Goal: Task Accomplishment & Management: Manage account settings

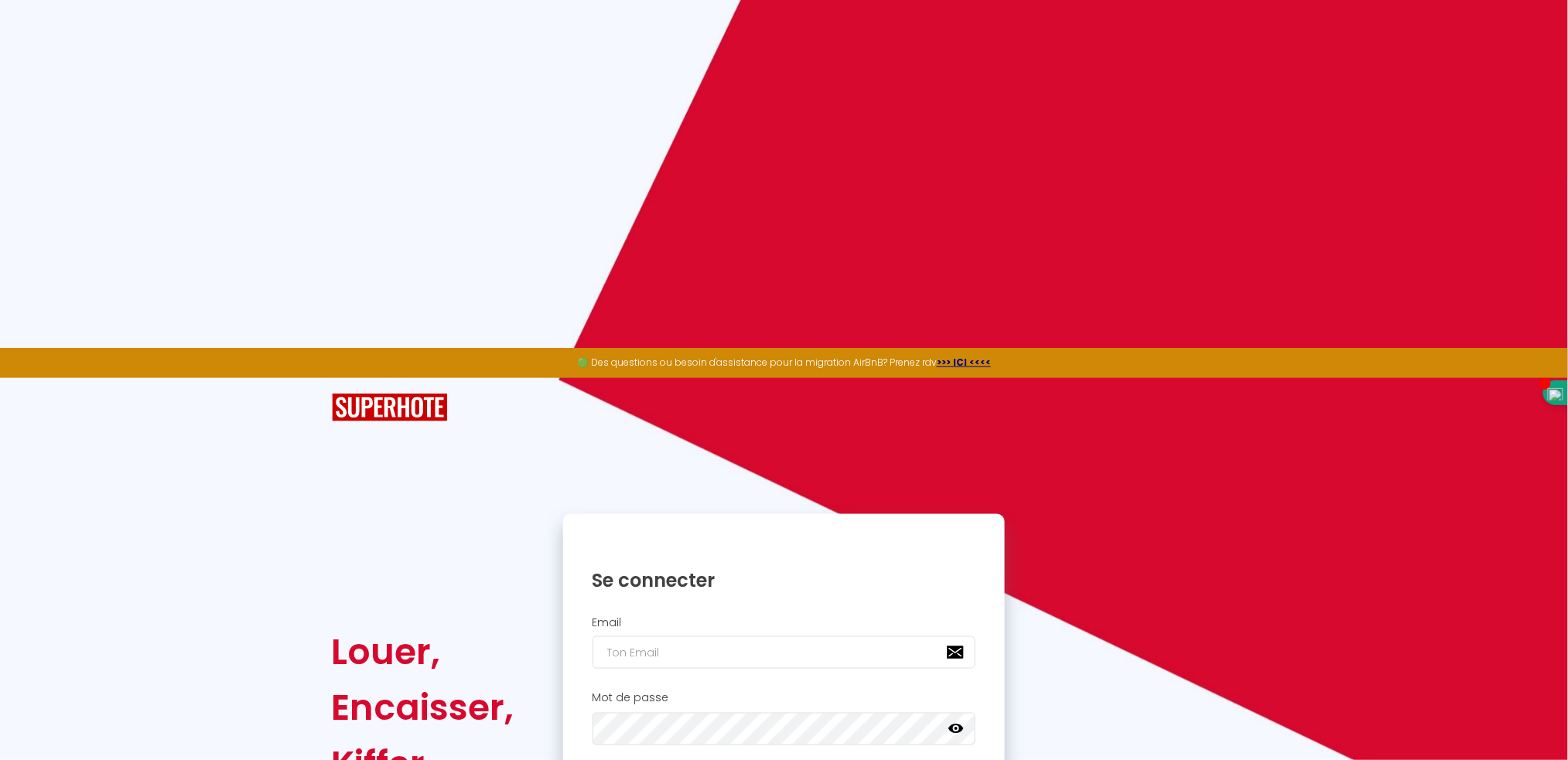
scroll to position [825, 0]
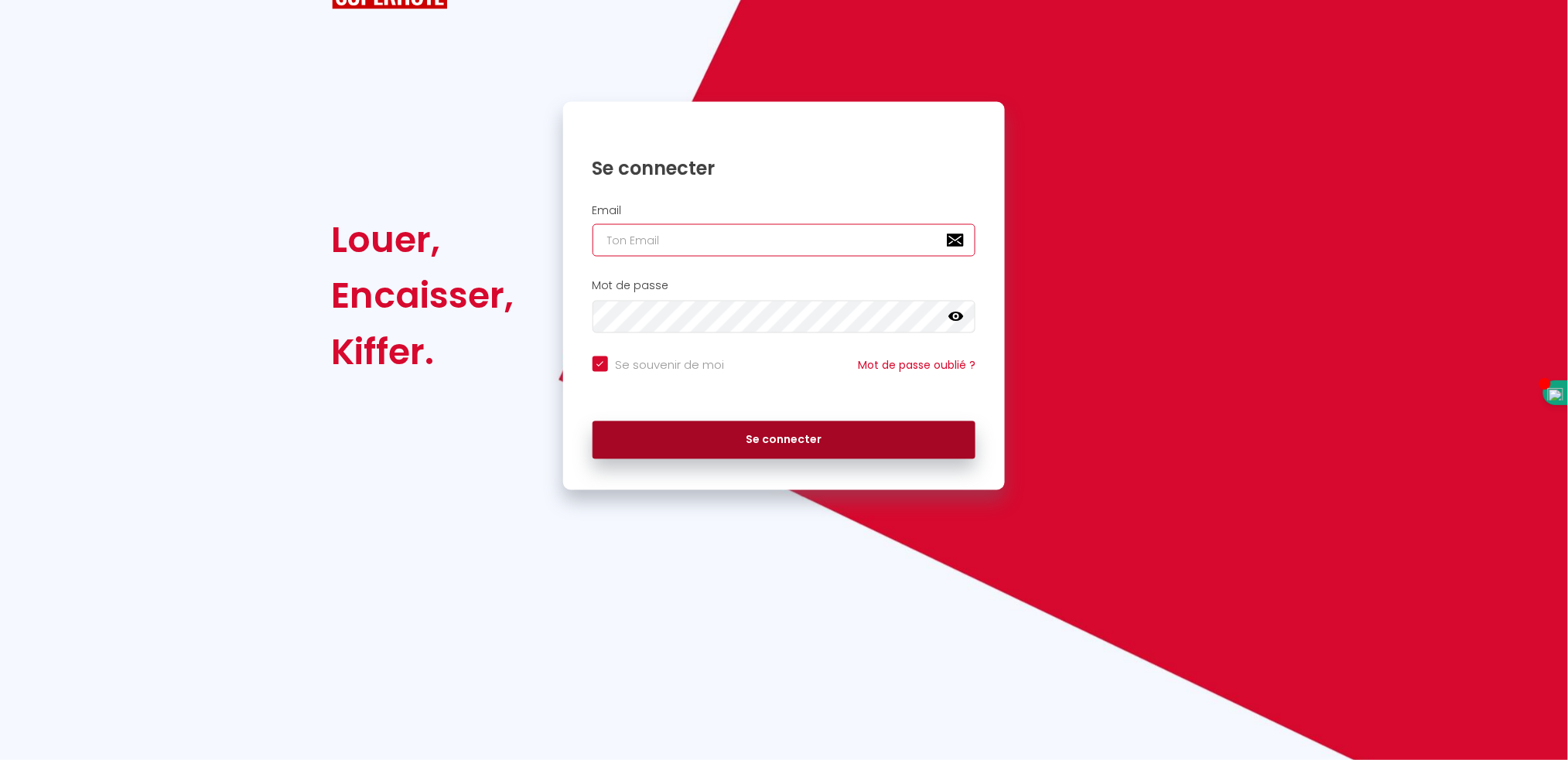
type input "[EMAIL_ADDRESS][DOMAIN_NAME]"
click at [748, 439] on button "Se connecter" at bounding box center [784, 441] width 384 height 39
checkbox input "true"
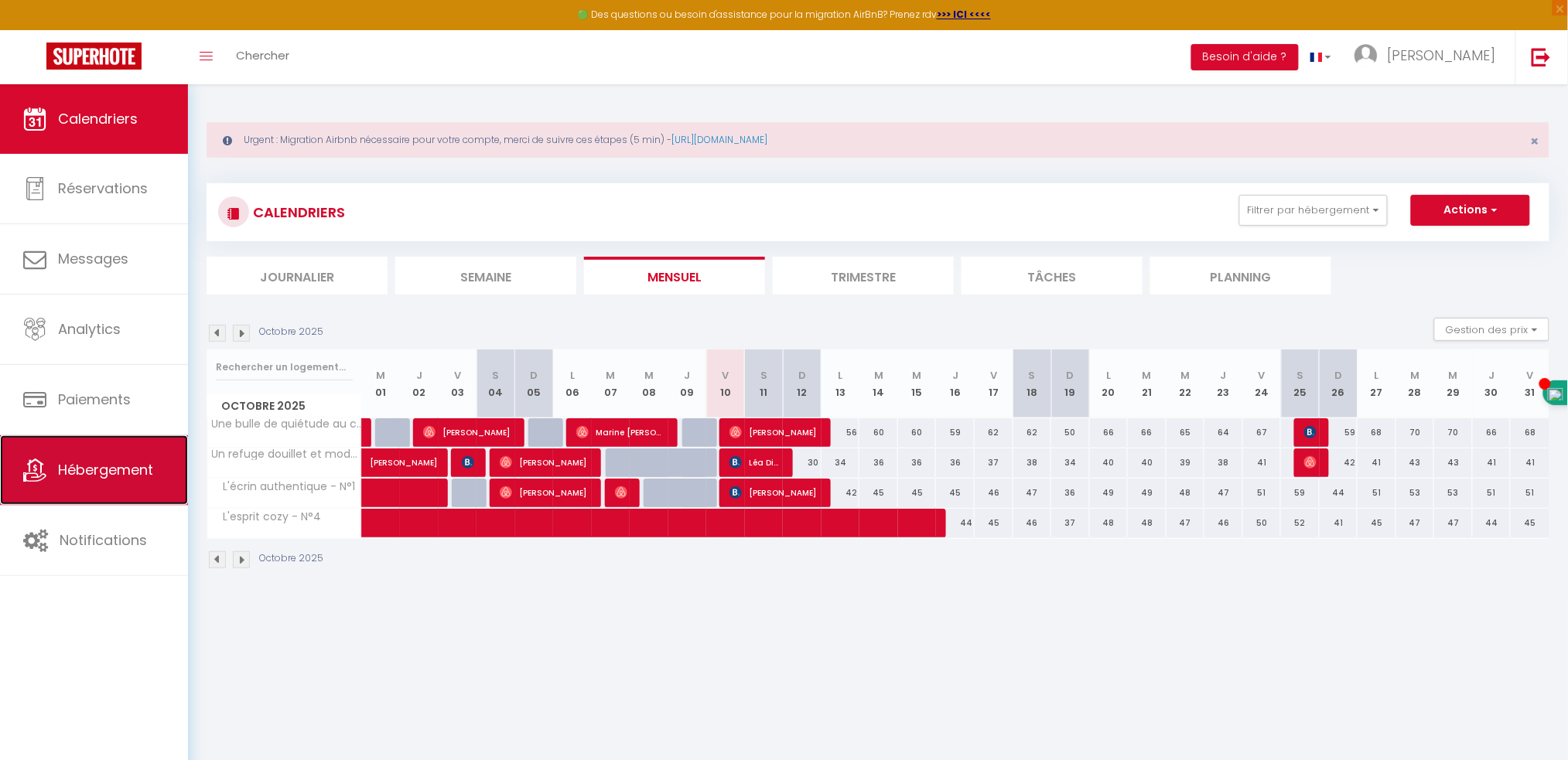
click at [80, 493] on link "Hébergement" at bounding box center [94, 470] width 188 height 69
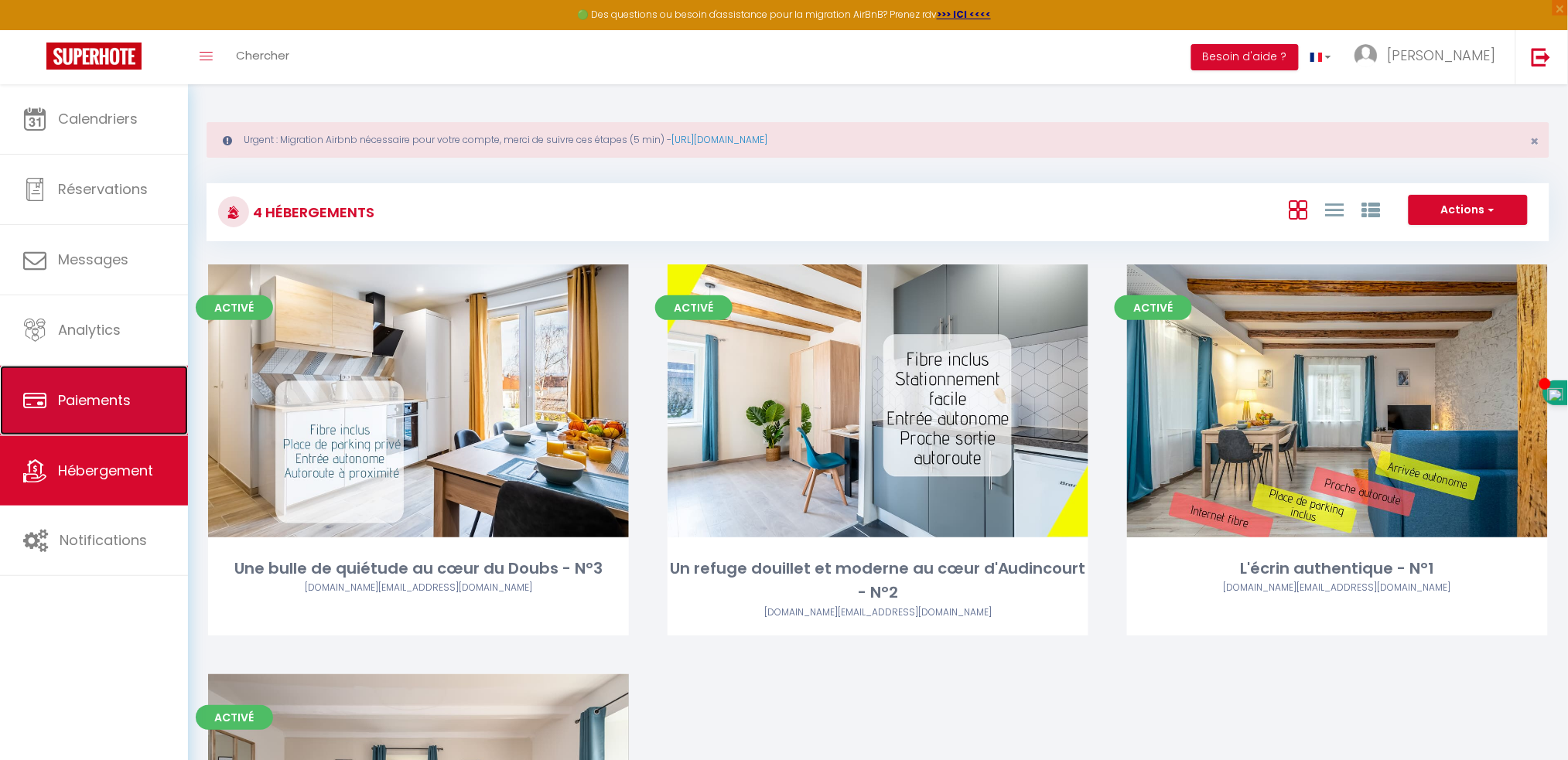
click at [82, 424] on link "Paiements" at bounding box center [94, 401] width 188 height 69
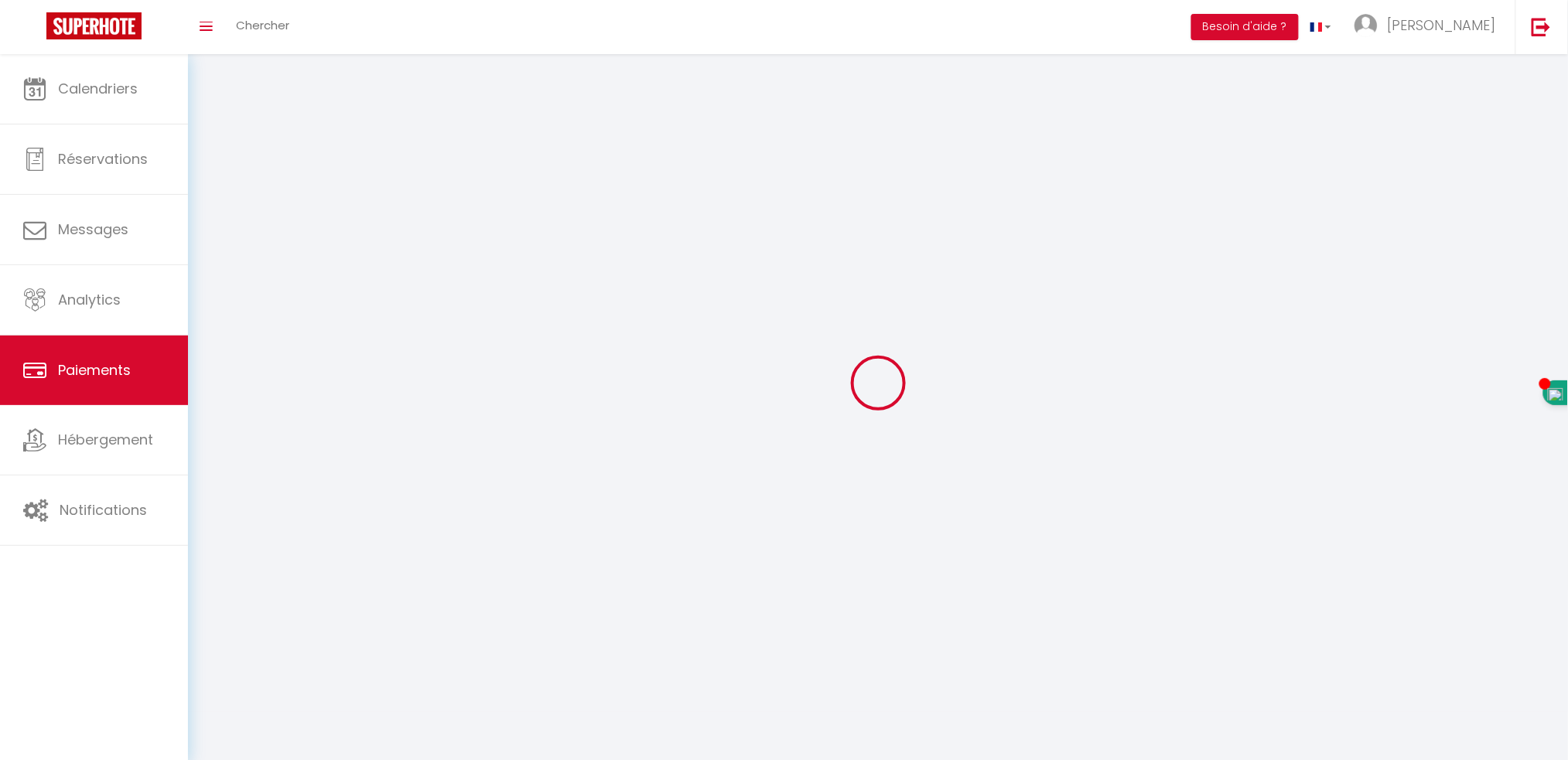
select select "2"
select select "0"
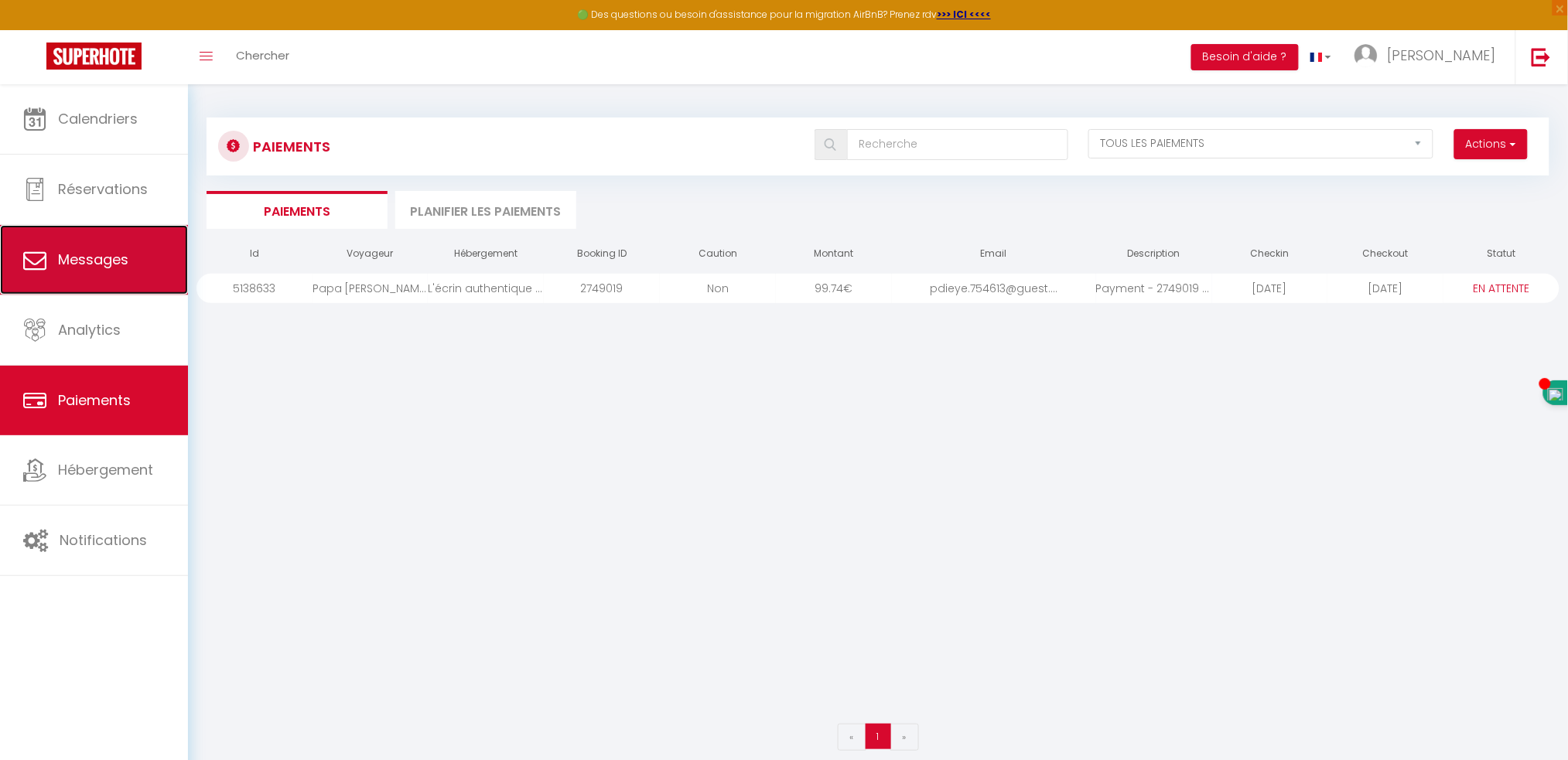
click at [65, 263] on span "Messages" at bounding box center [93, 259] width 70 height 19
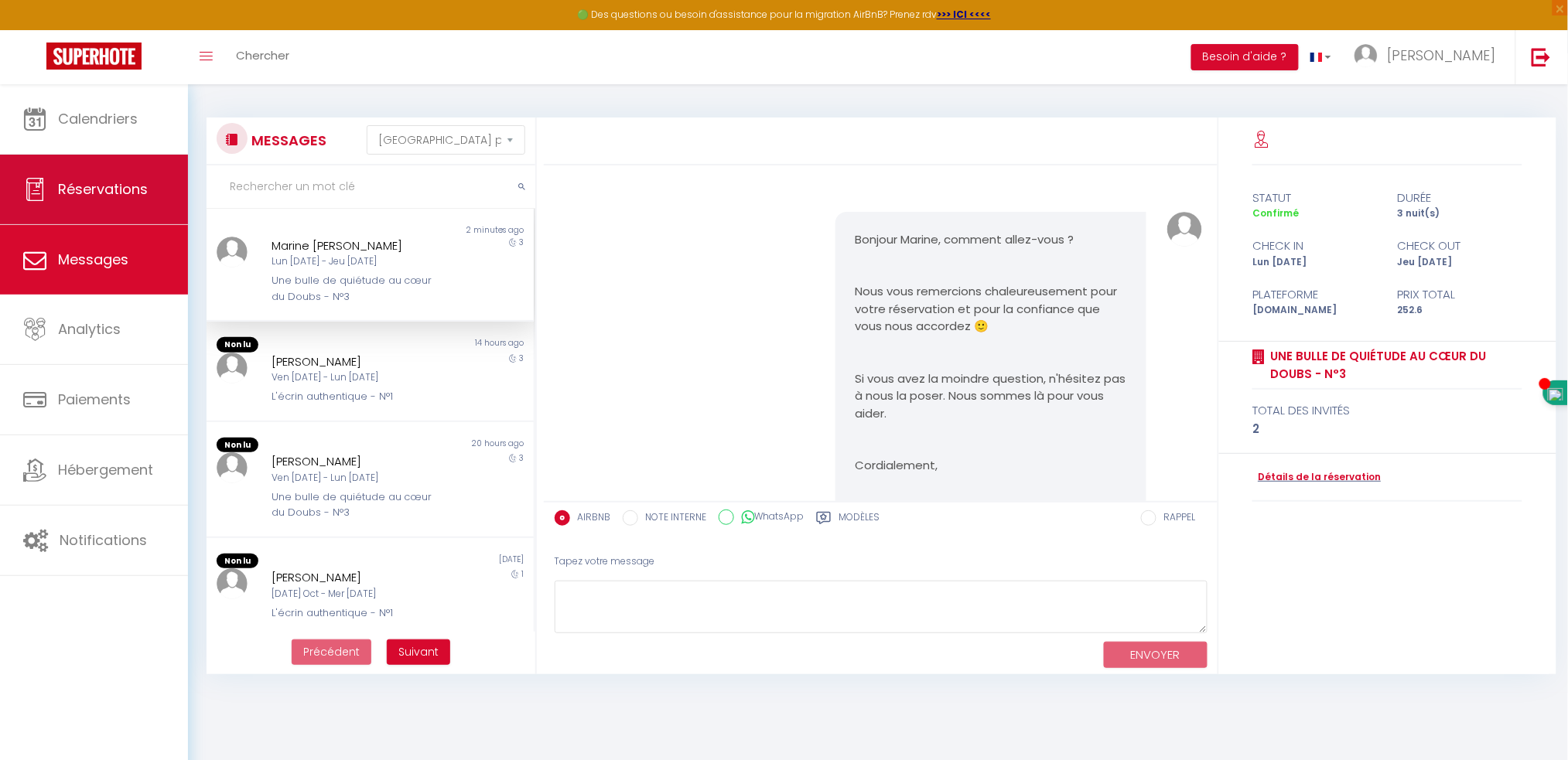
scroll to position [2530, 0]
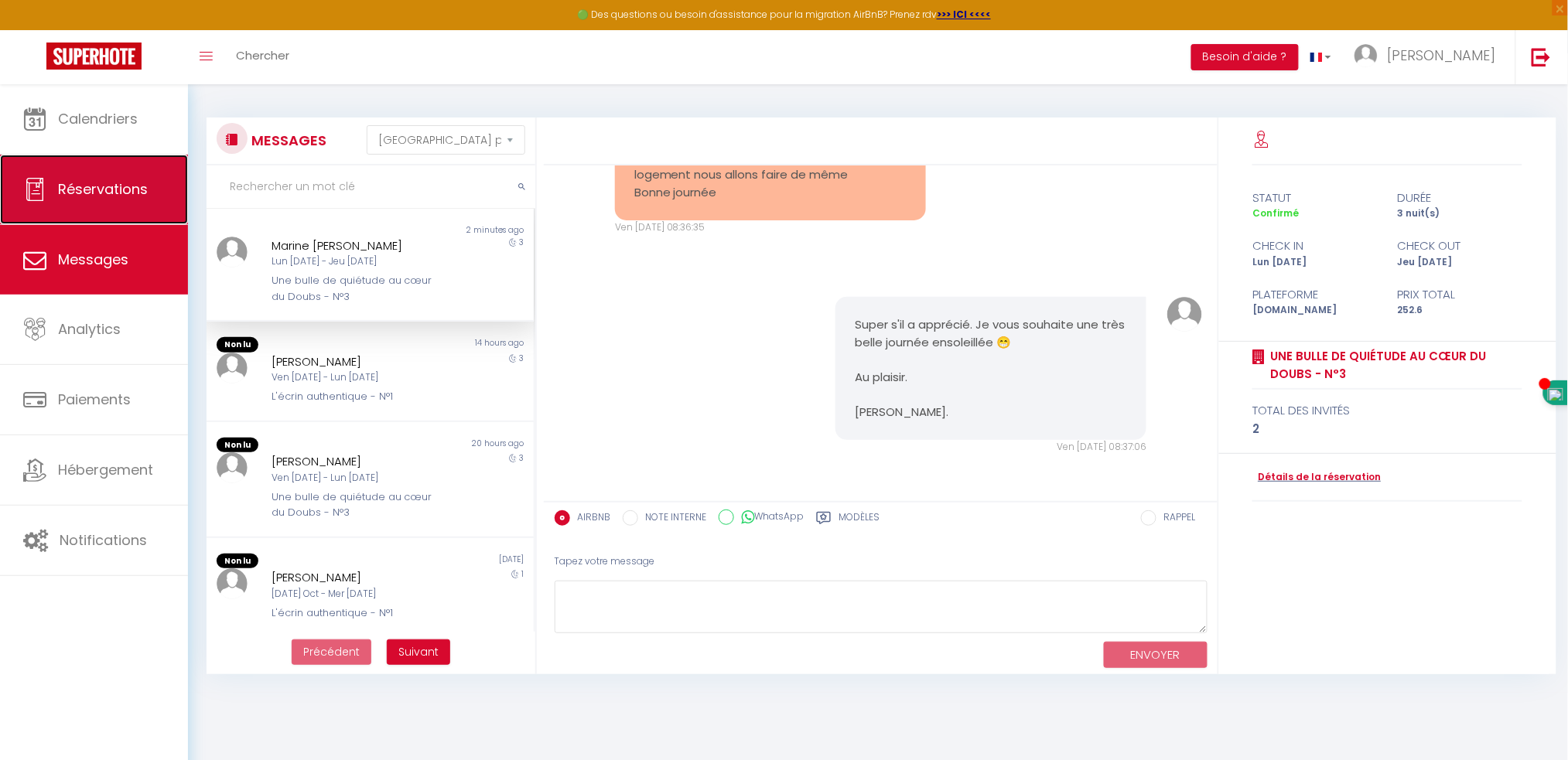
click at [76, 204] on link "Réservations" at bounding box center [94, 190] width 188 height 69
select select "not_cancelled"
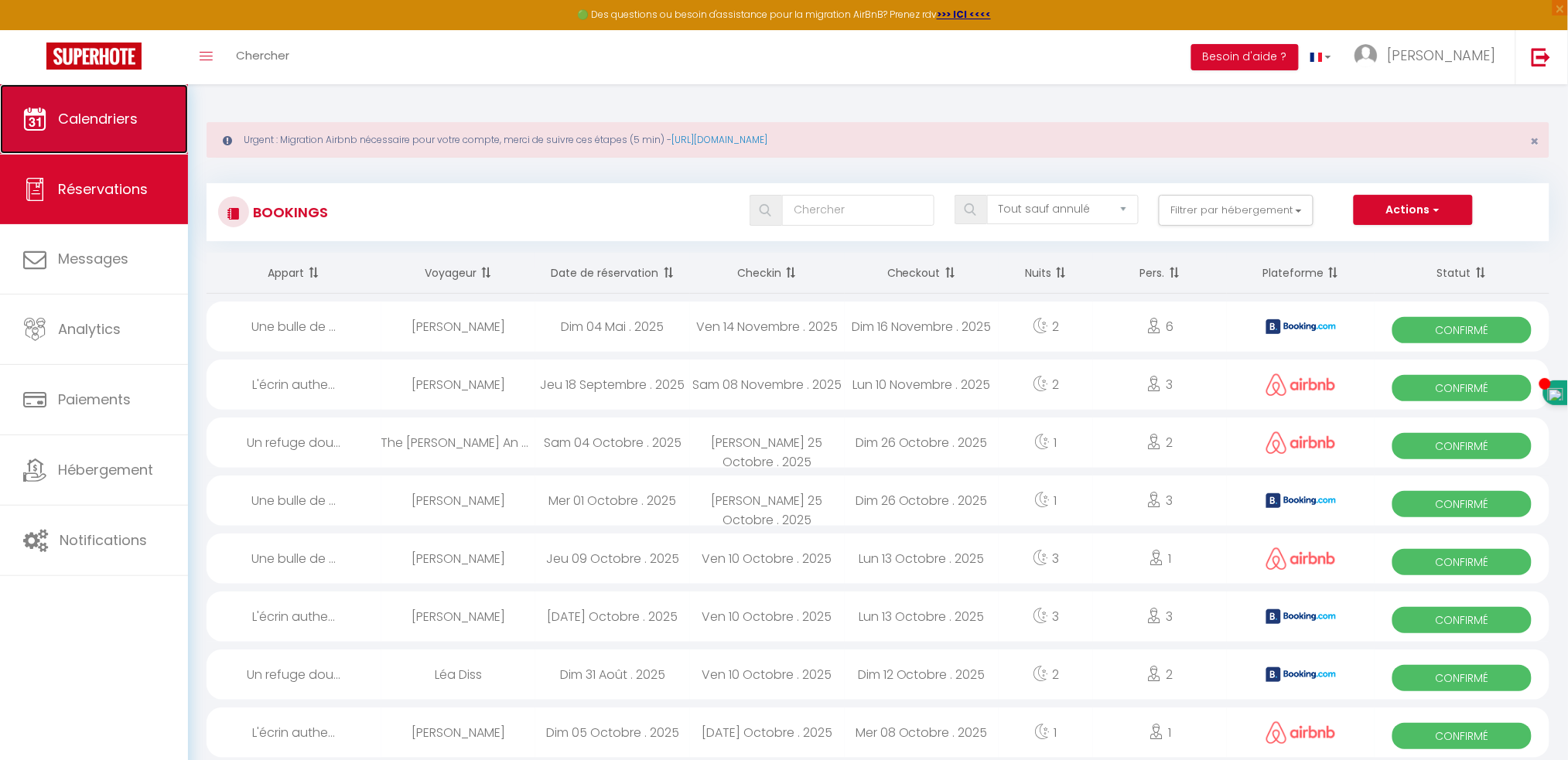
click at [58, 139] on link "Calendriers" at bounding box center [94, 119] width 188 height 69
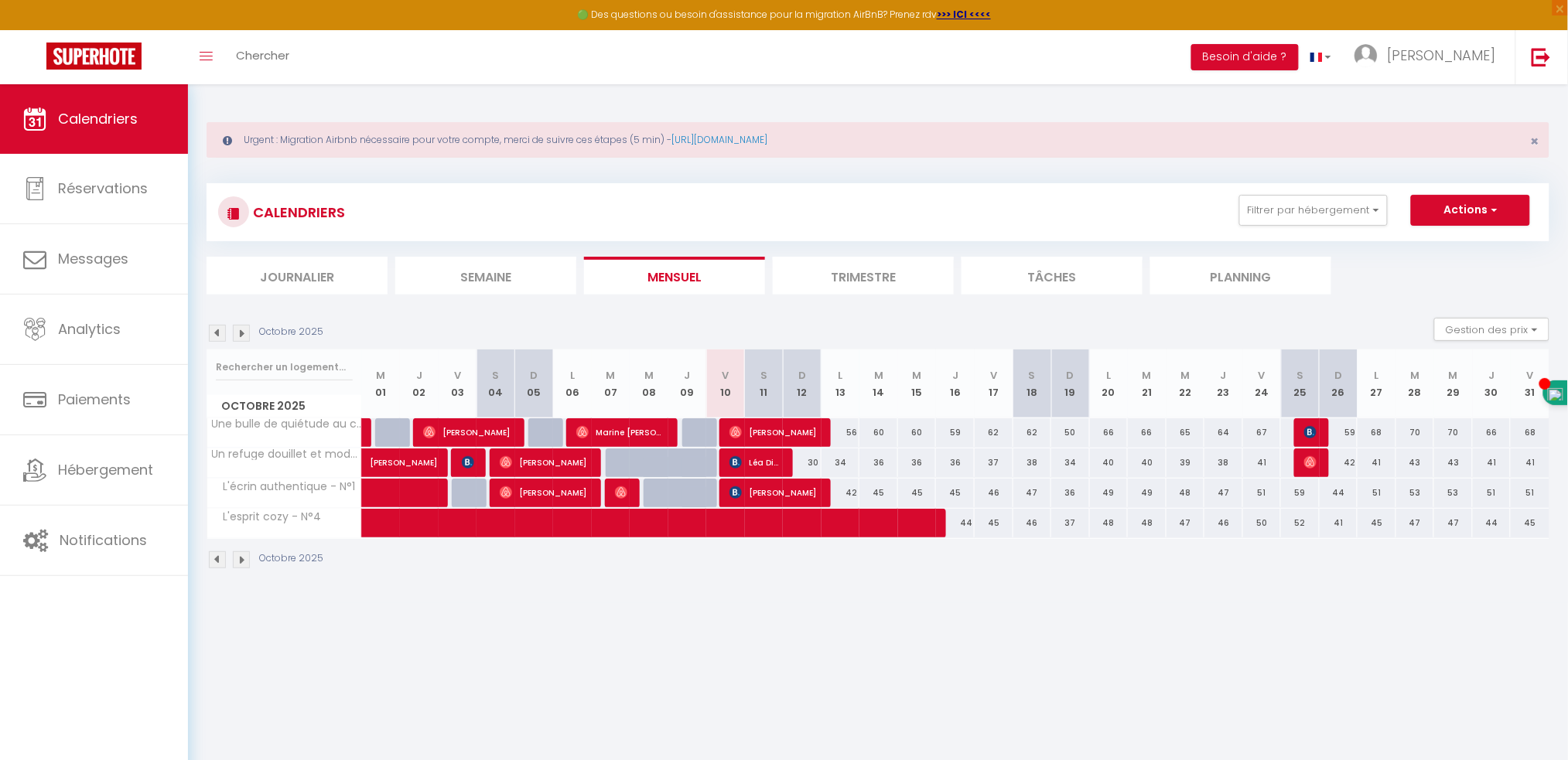
click at [885, 434] on div "60" at bounding box center [879, 432] width 39 height 28
type input "60"
type input "Mar 14 Octobre 2025"
type input "Mer 15 Octobre 2025"
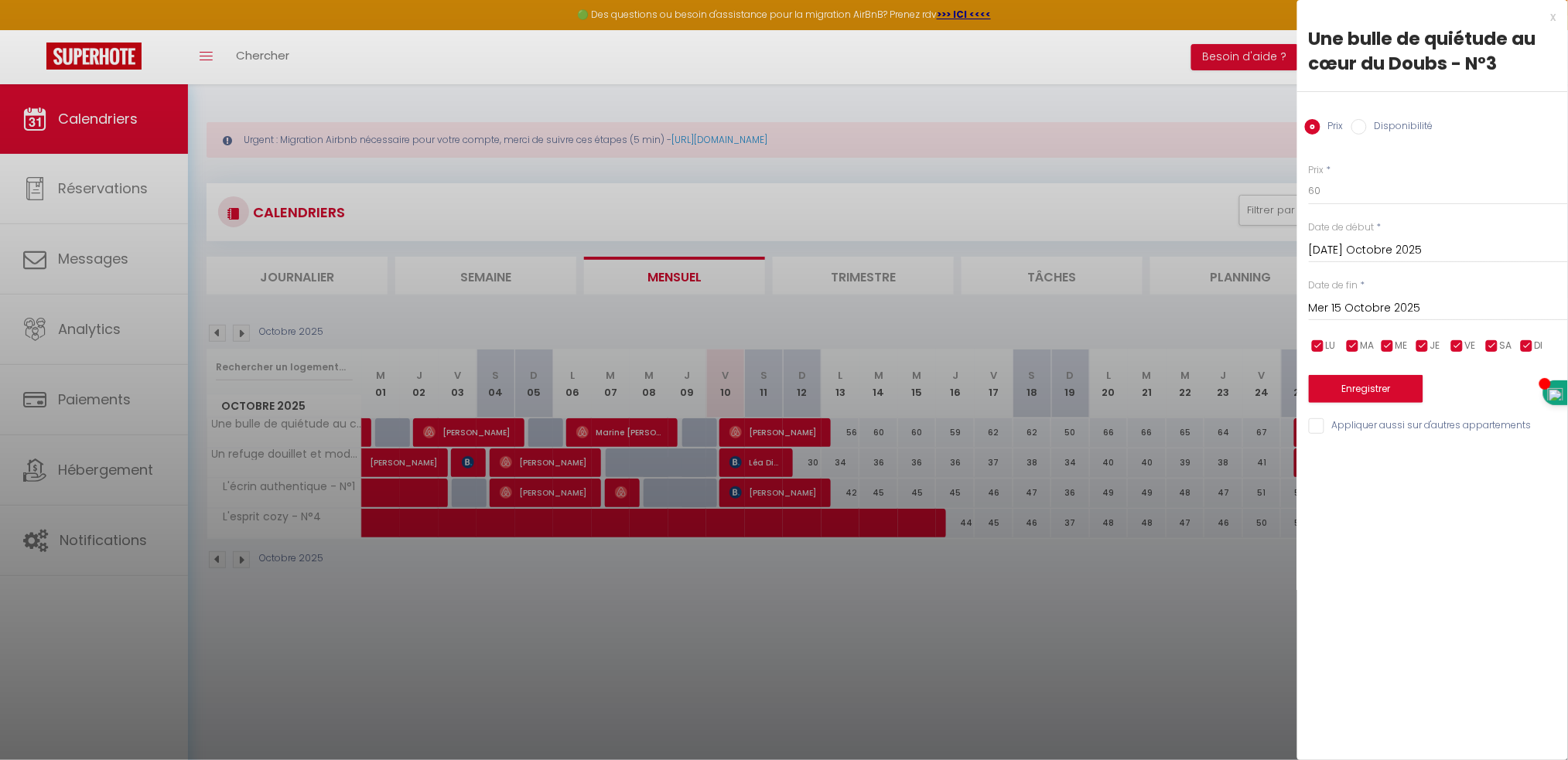
click at [945, 601] on div at bounding box center [784, 380] width 1568 height 760
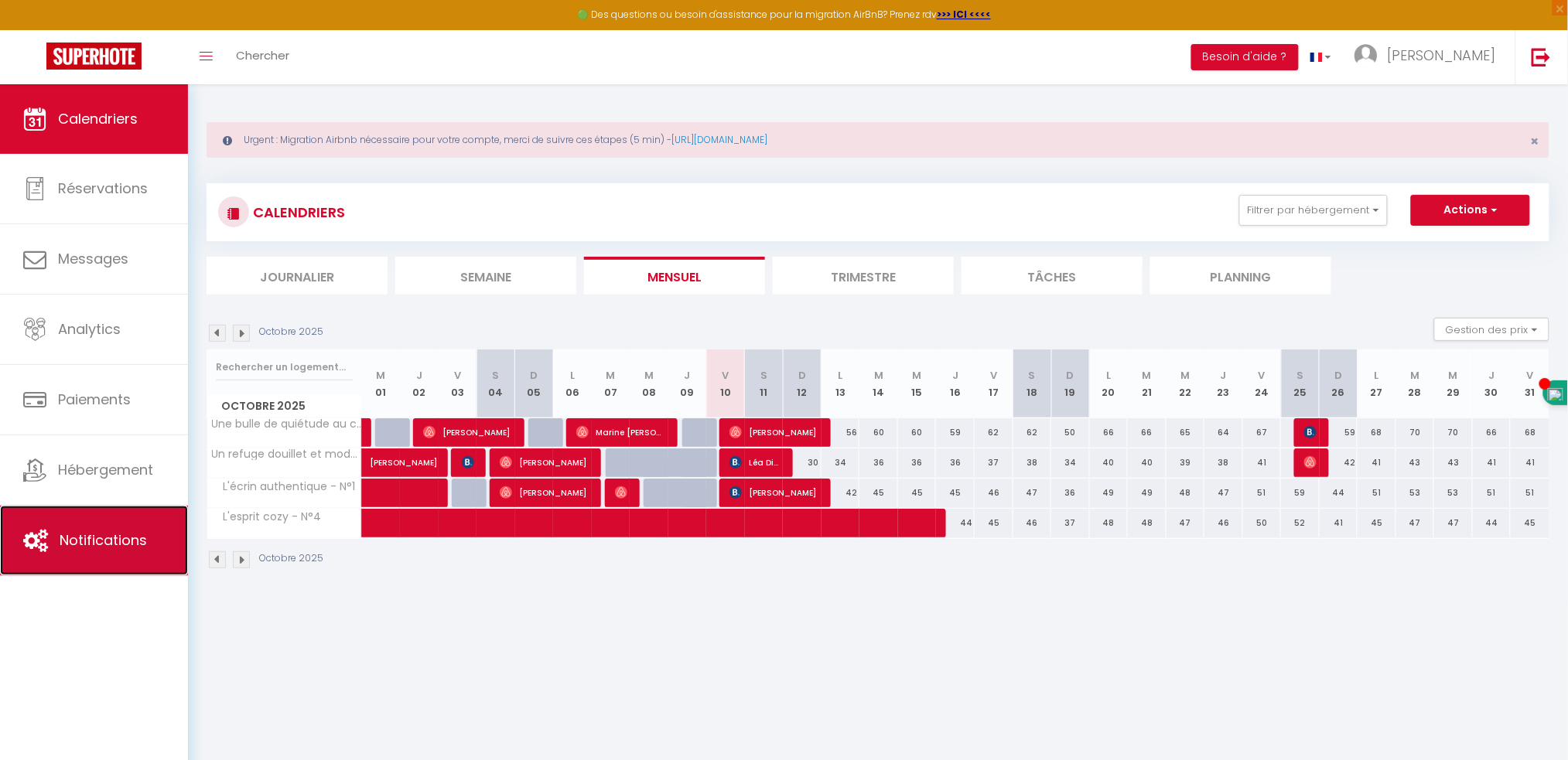
click at [129, 527] on link "Notifications" at bounding box center [94, 540] width 188 height 69
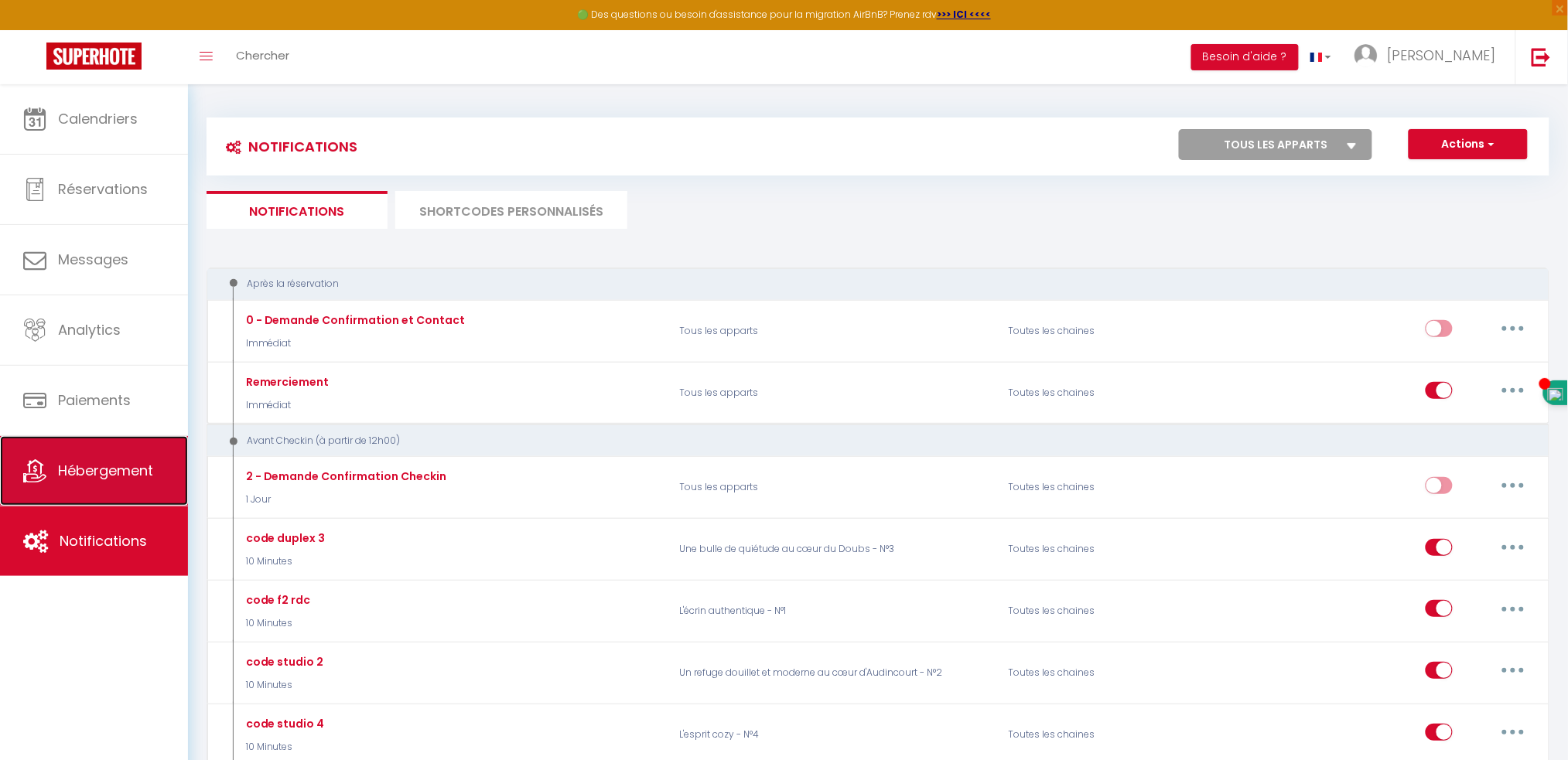
click at [122, 478] on span "Hébergement" at bounding box center [106, 471] width 95 height 19
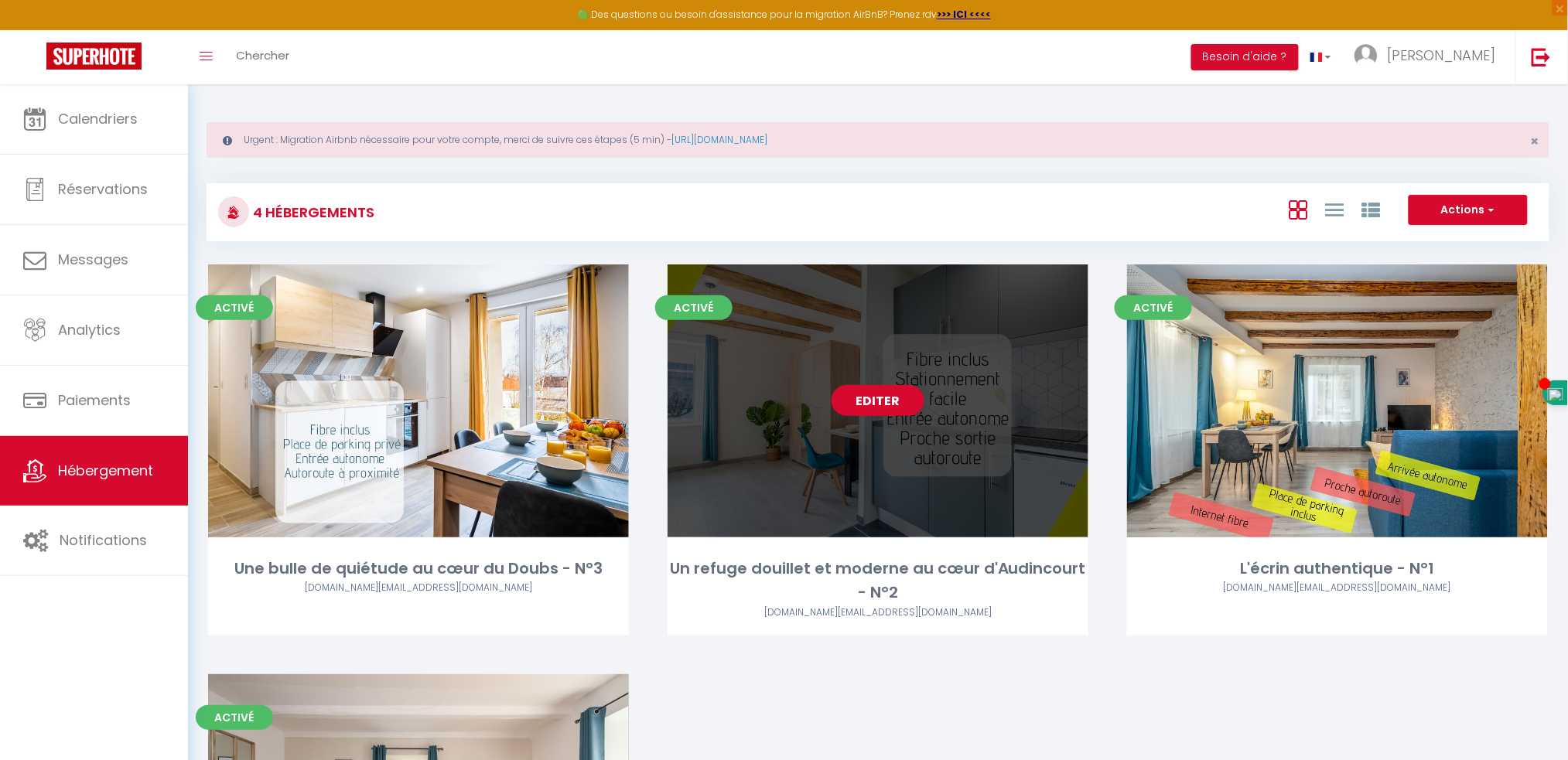
click at [881, 411] on link "Editer" at bounding box center [878, 401] width 93 height 31
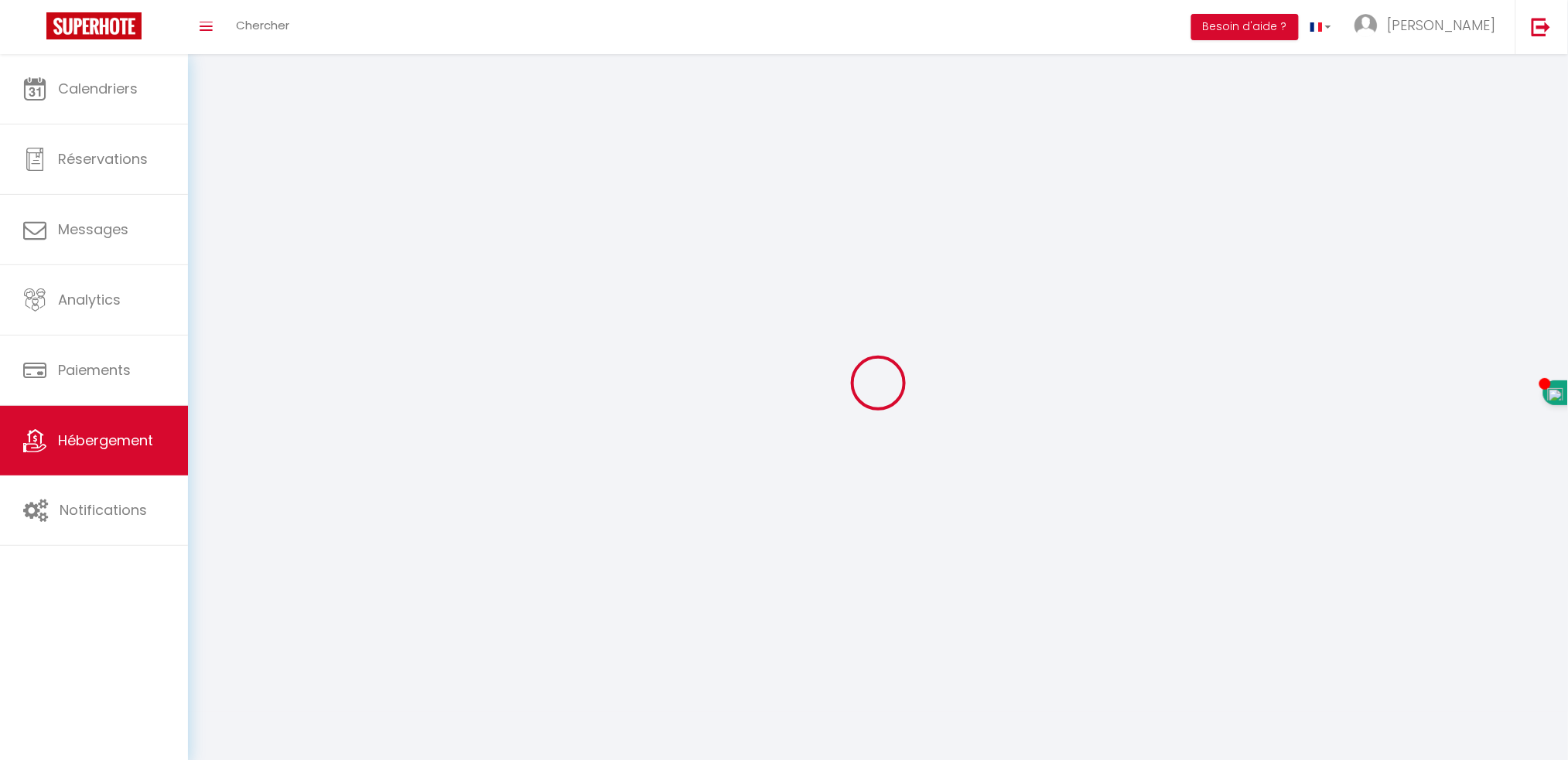
select select "1"
select select "28"
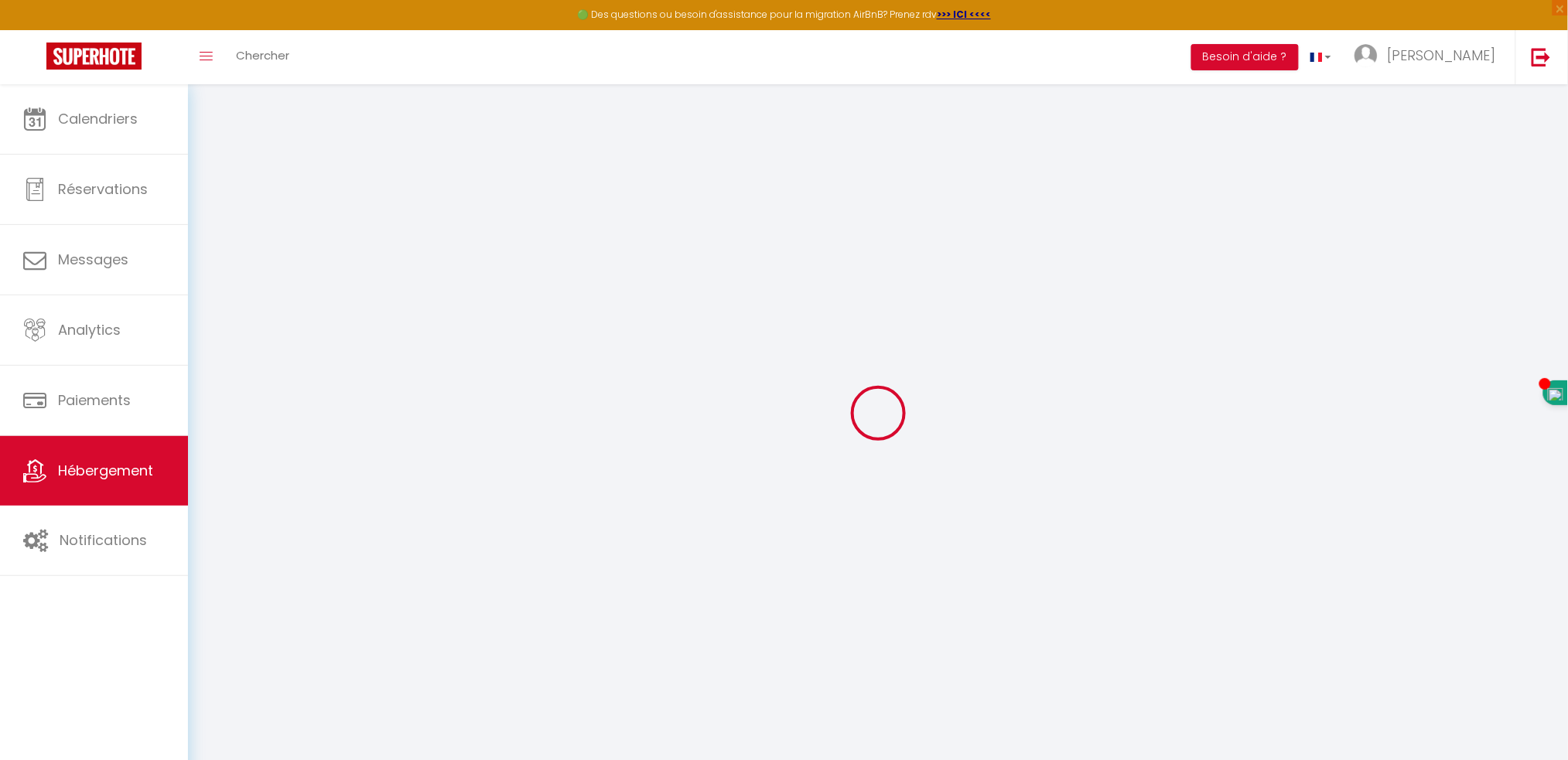
select select
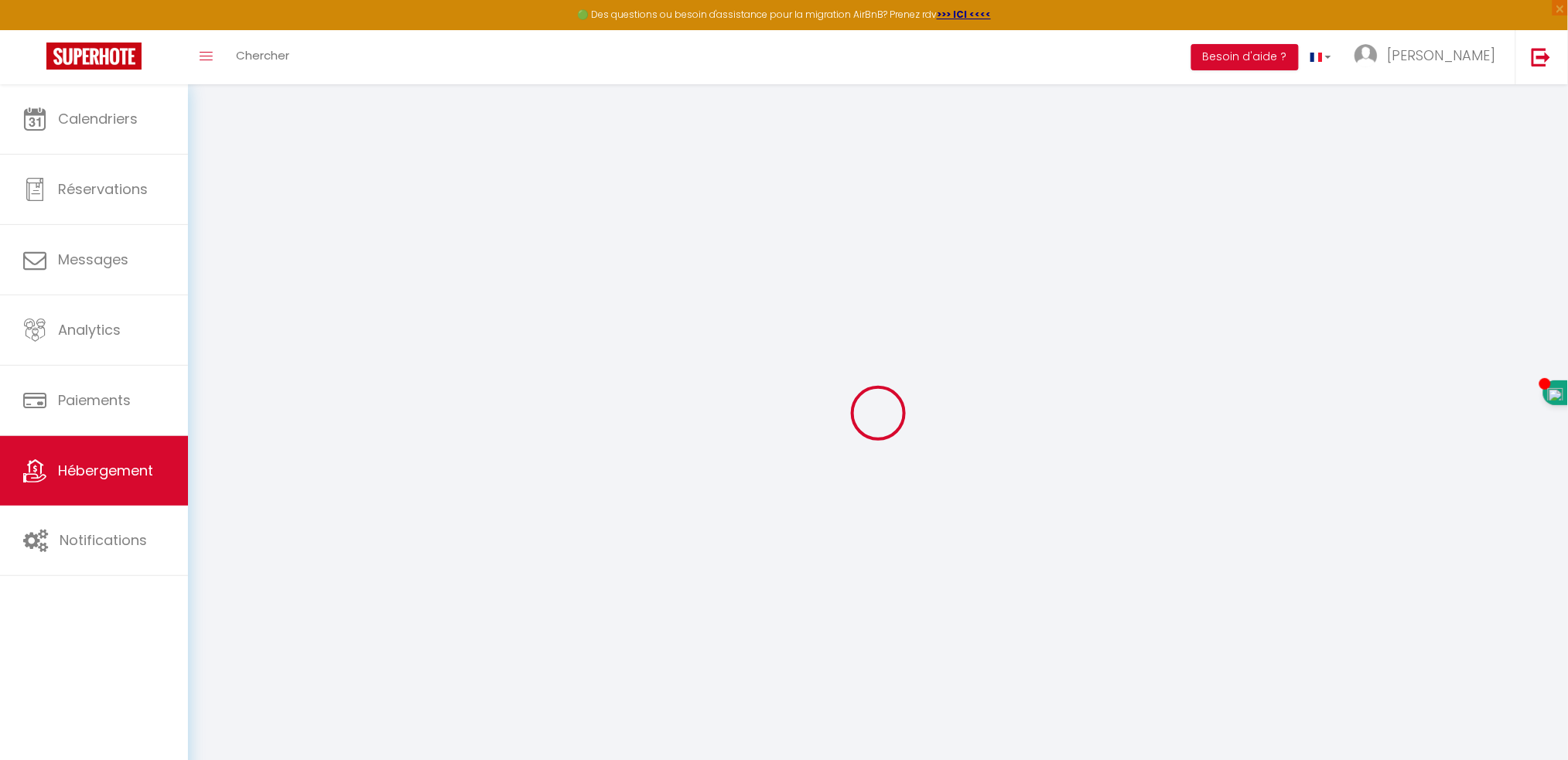
select select
checkbox input "false"
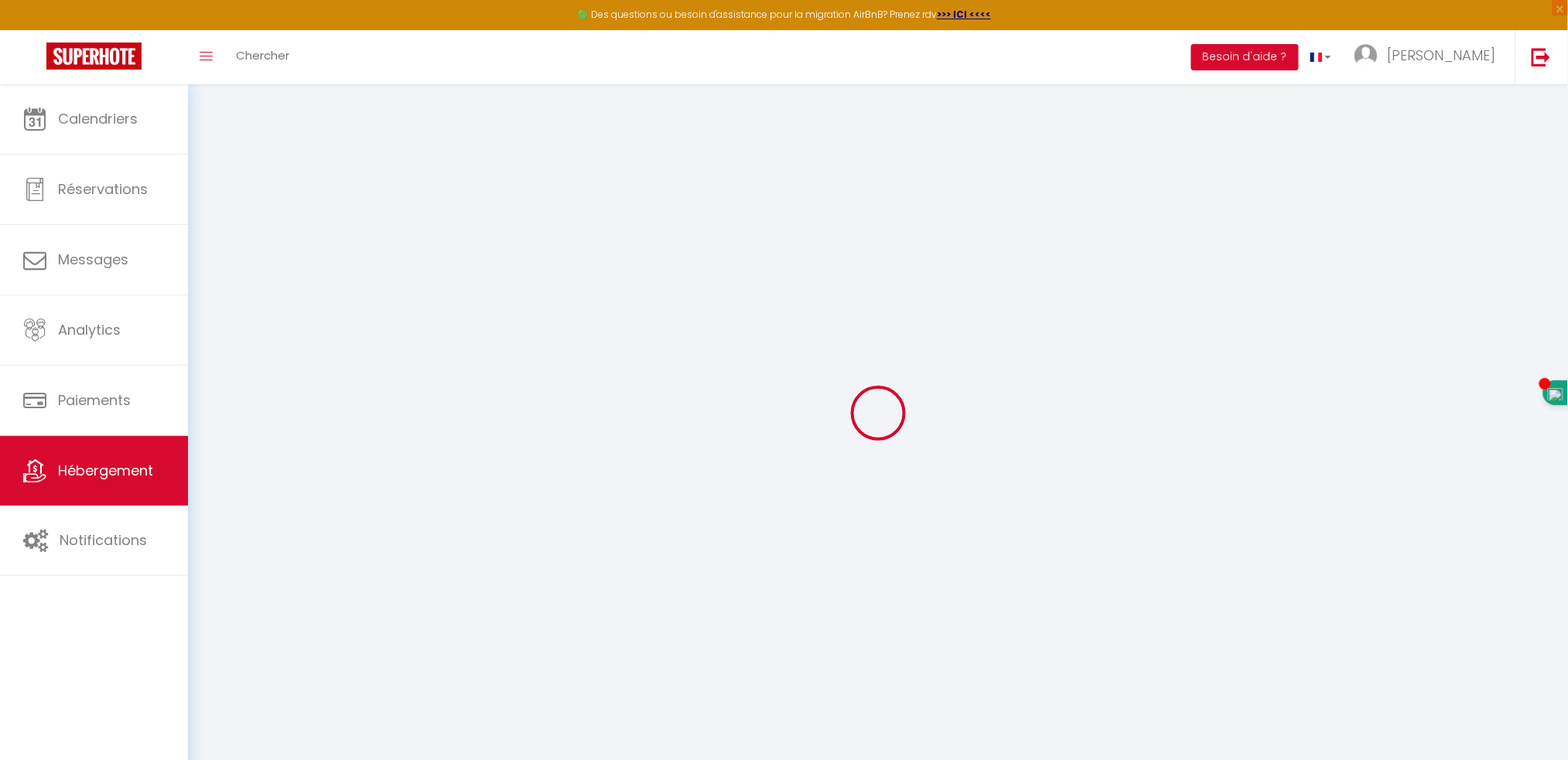
select select
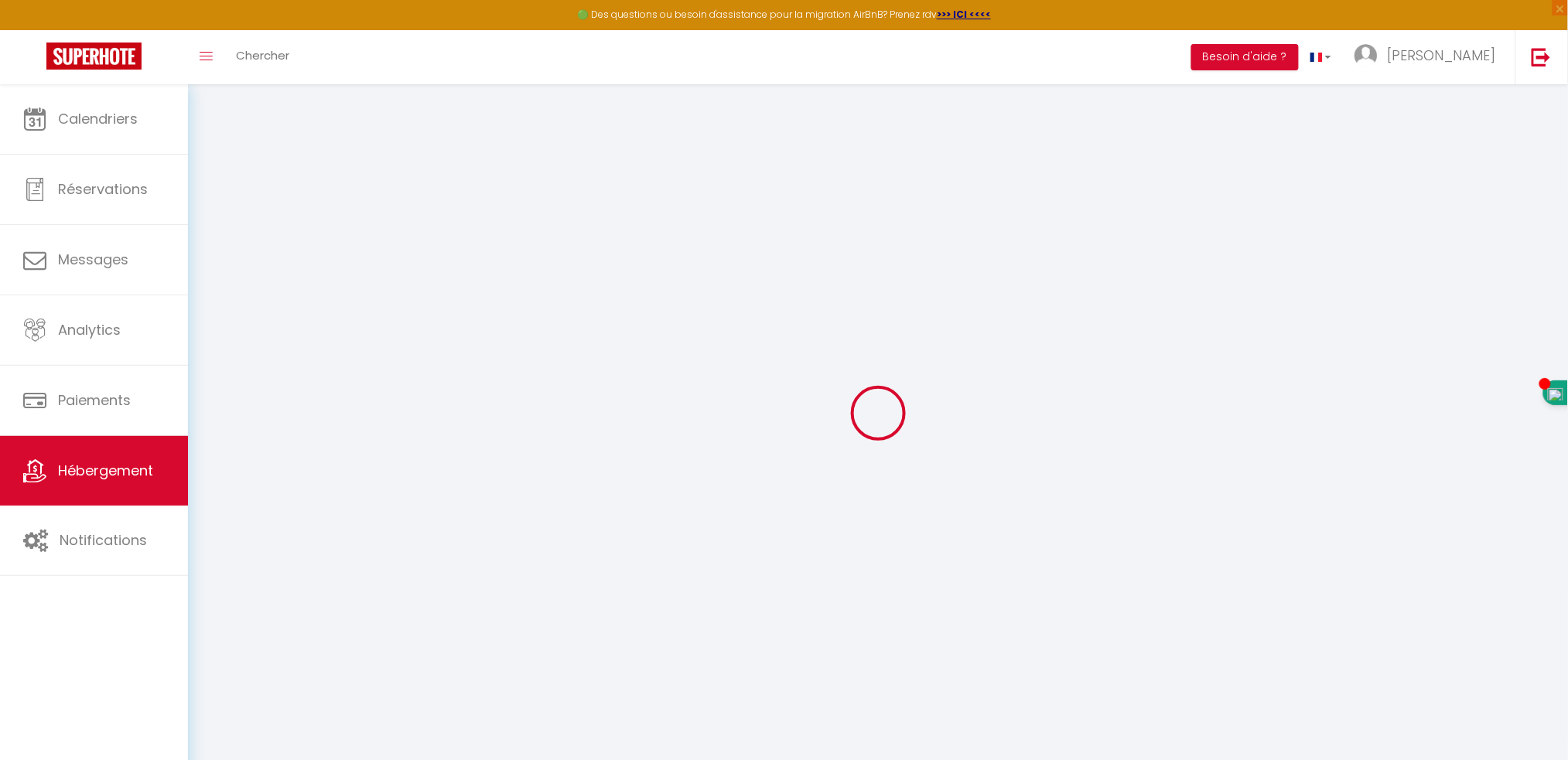
select select
checkbox input "false"
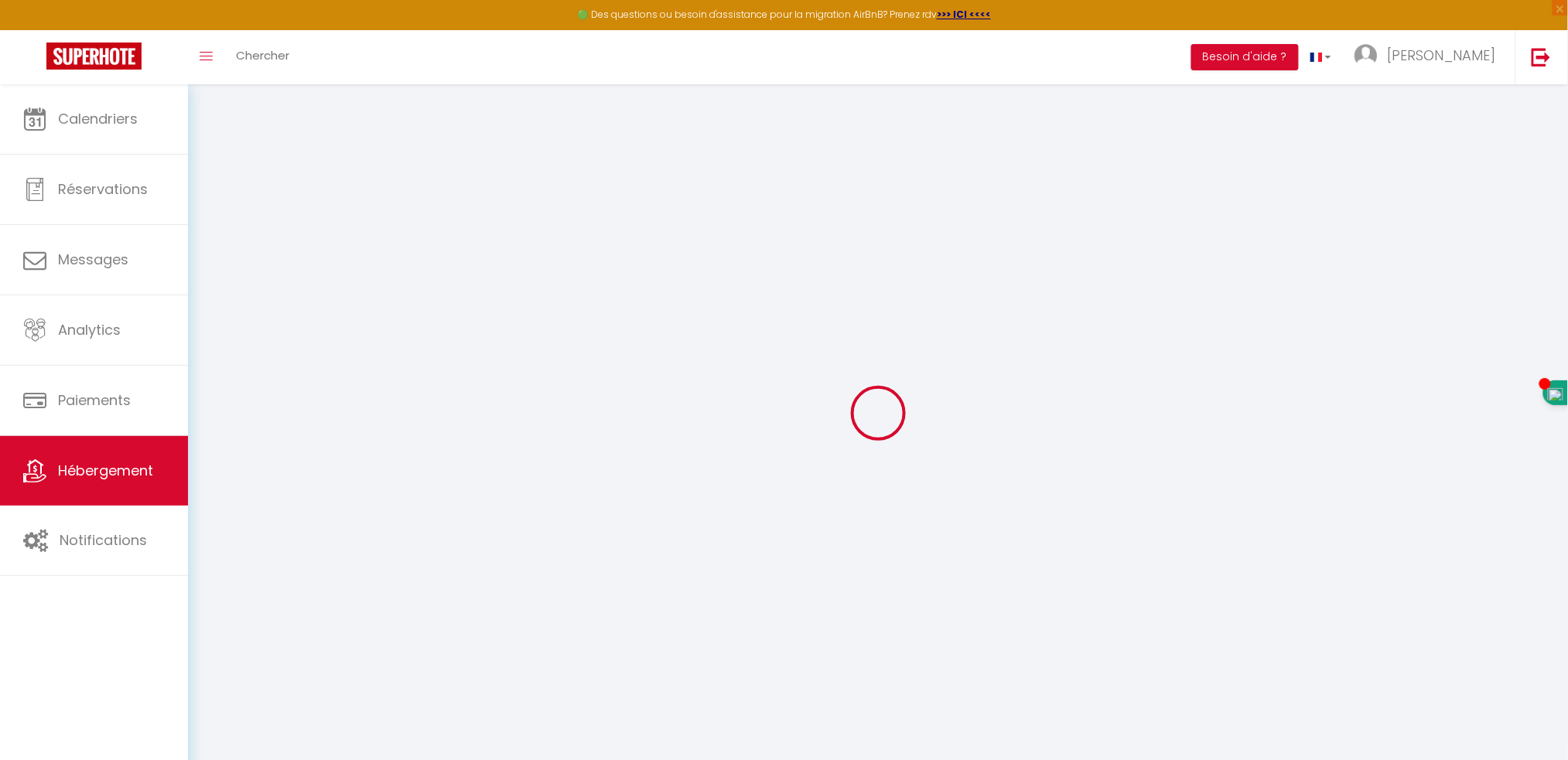
checkbox input "false"
select select
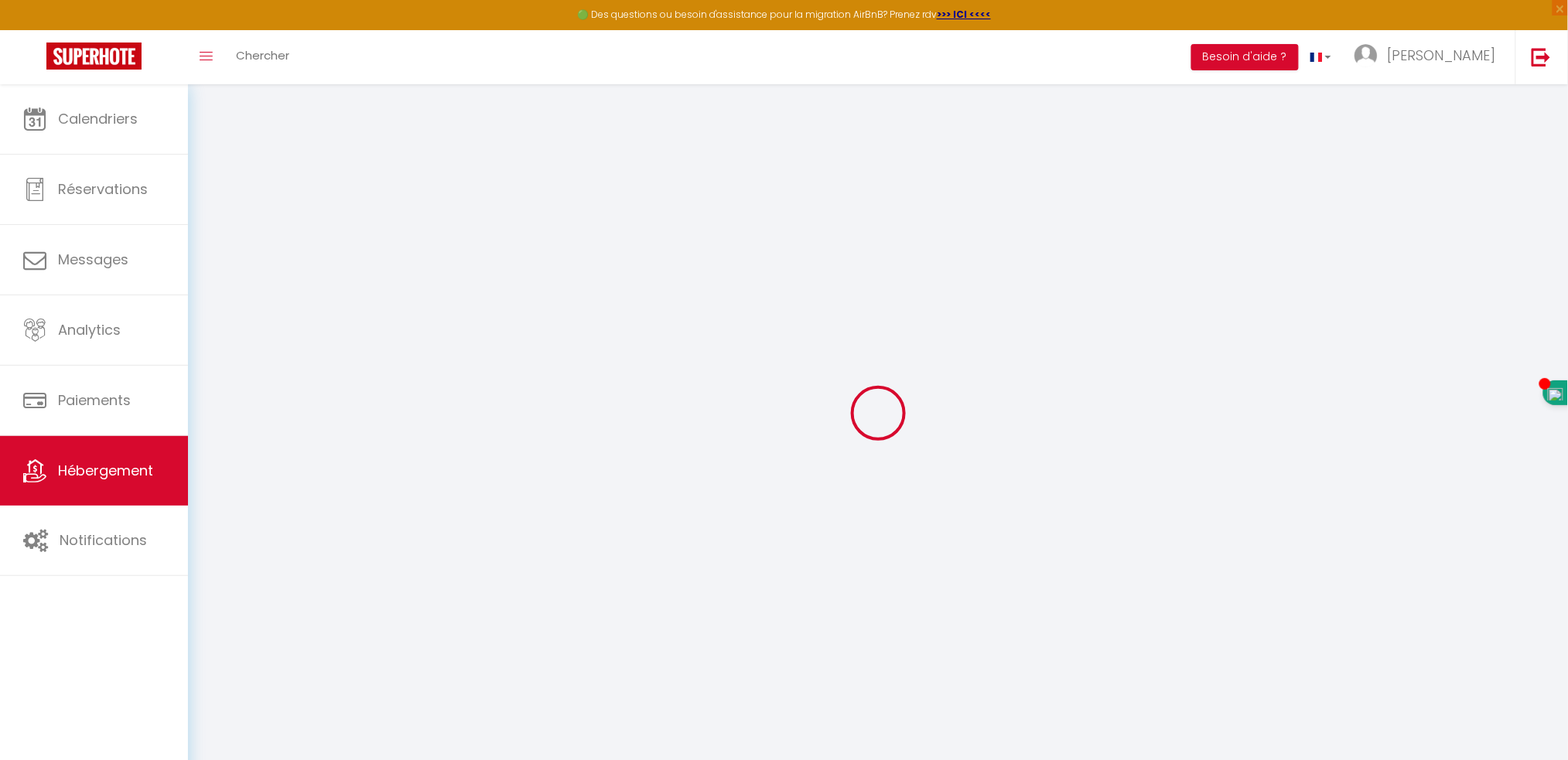
select select
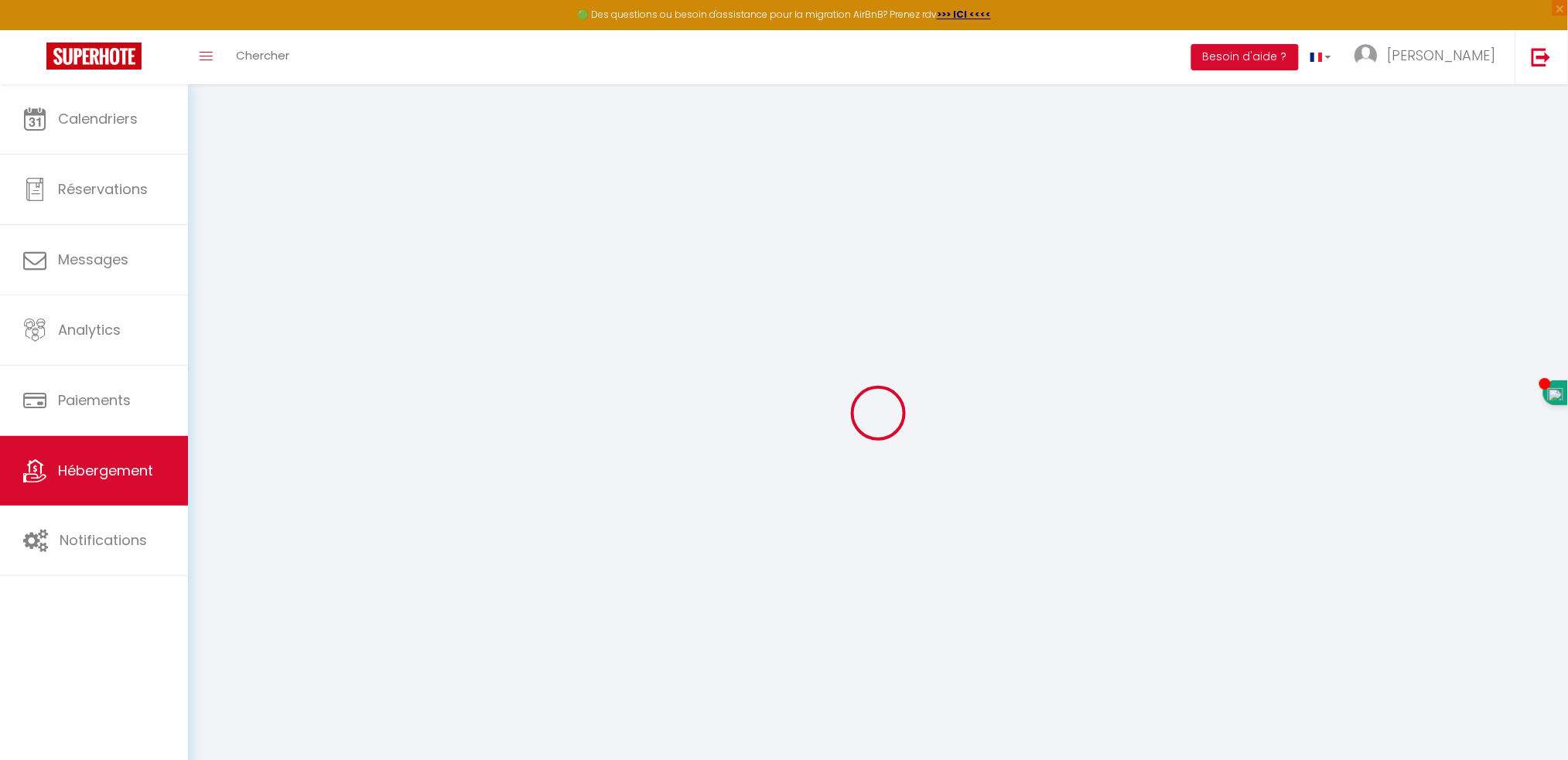
checkbox input "false"
select select
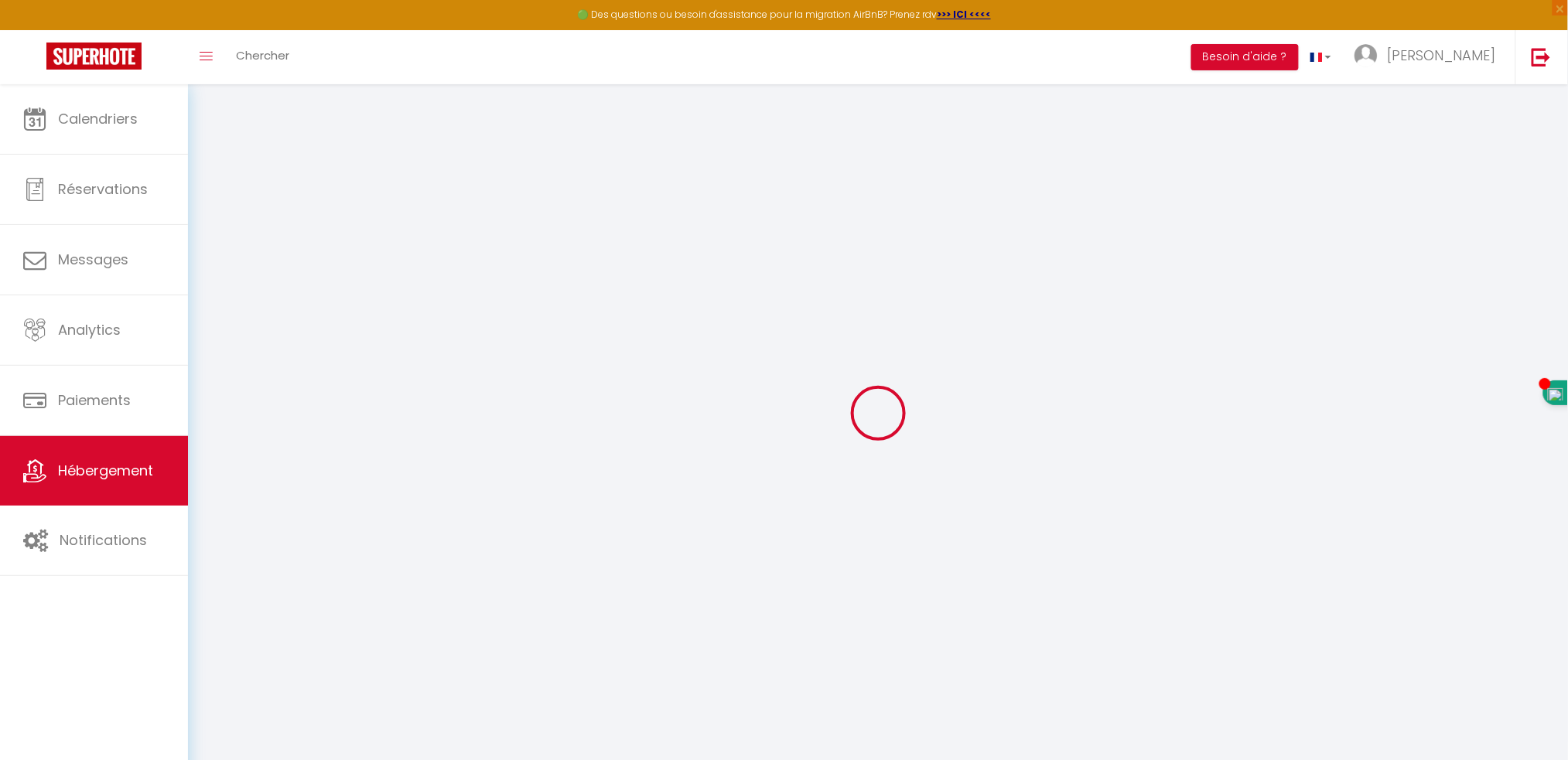
select select
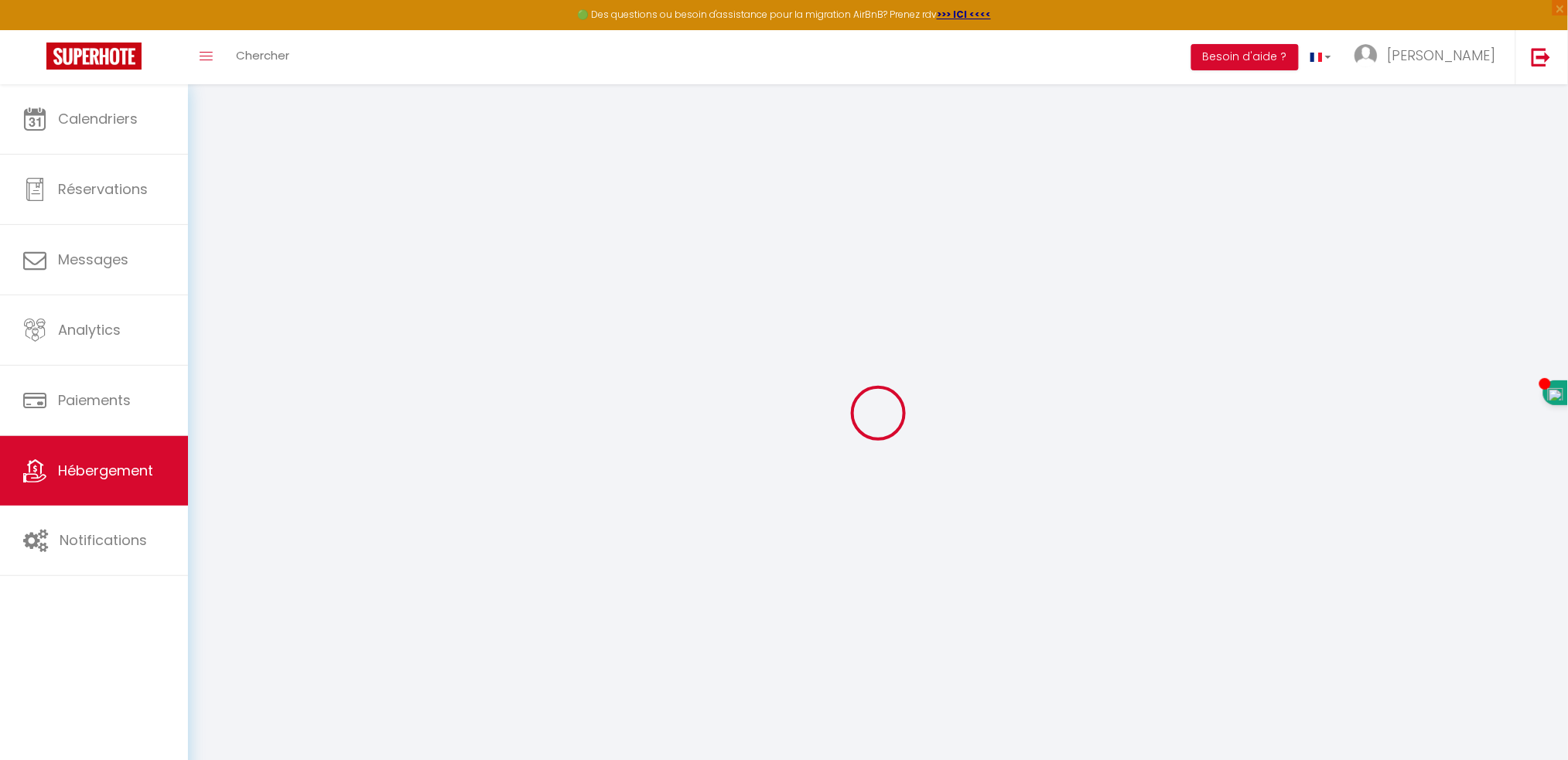
select select
checkbox input "false"
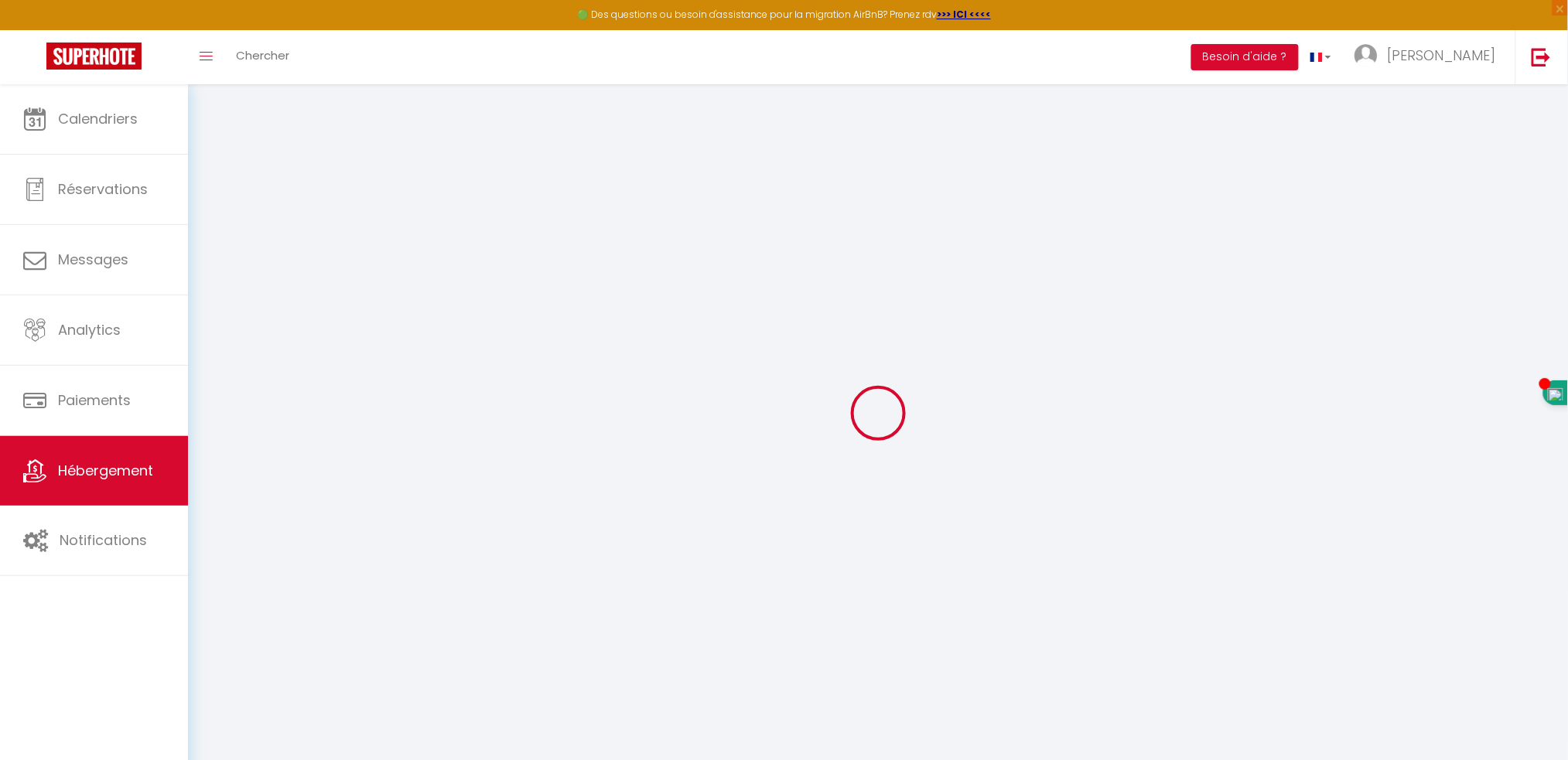
checkbox input "false"
select select
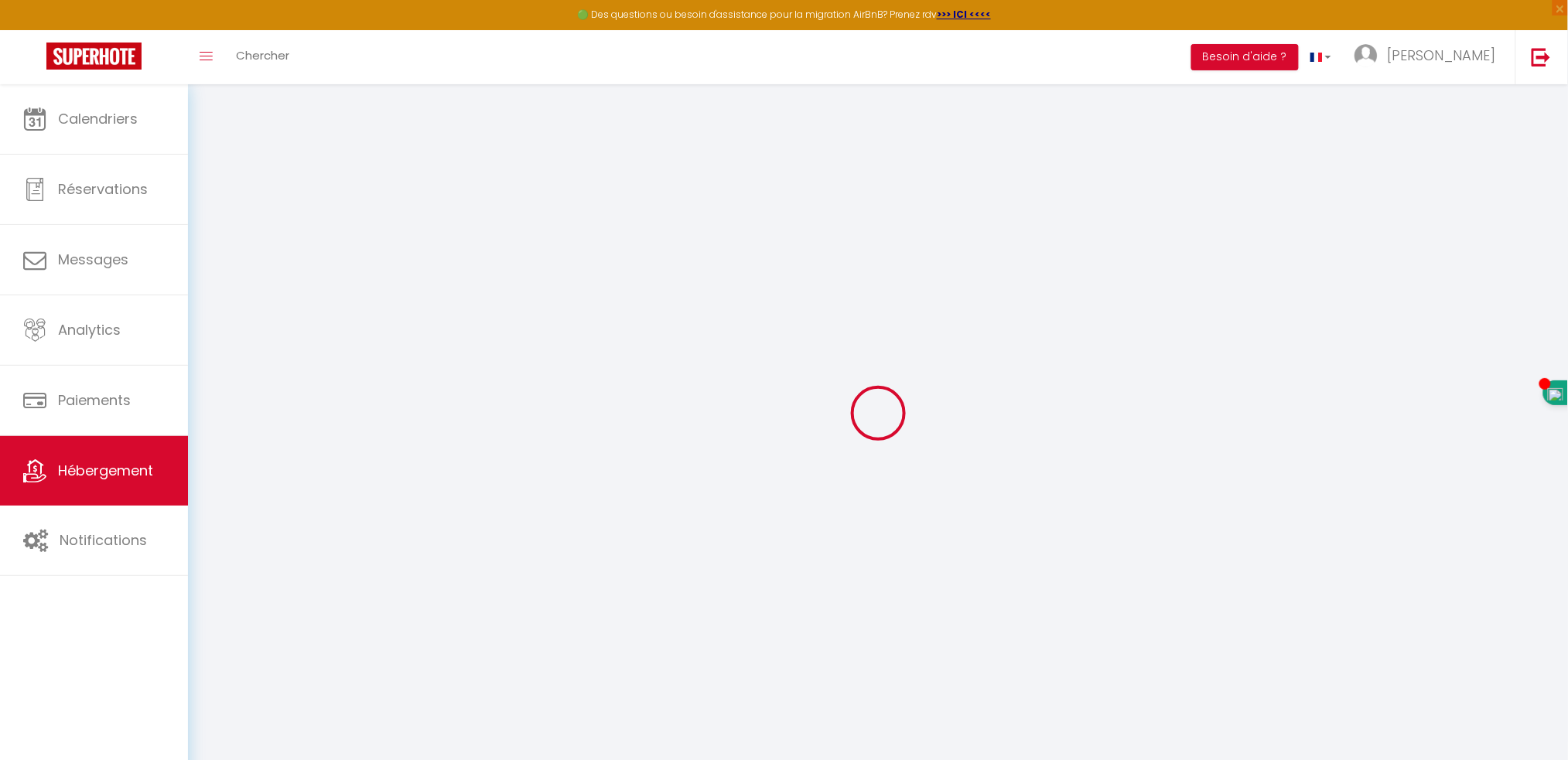
select select
checkbox input "false"
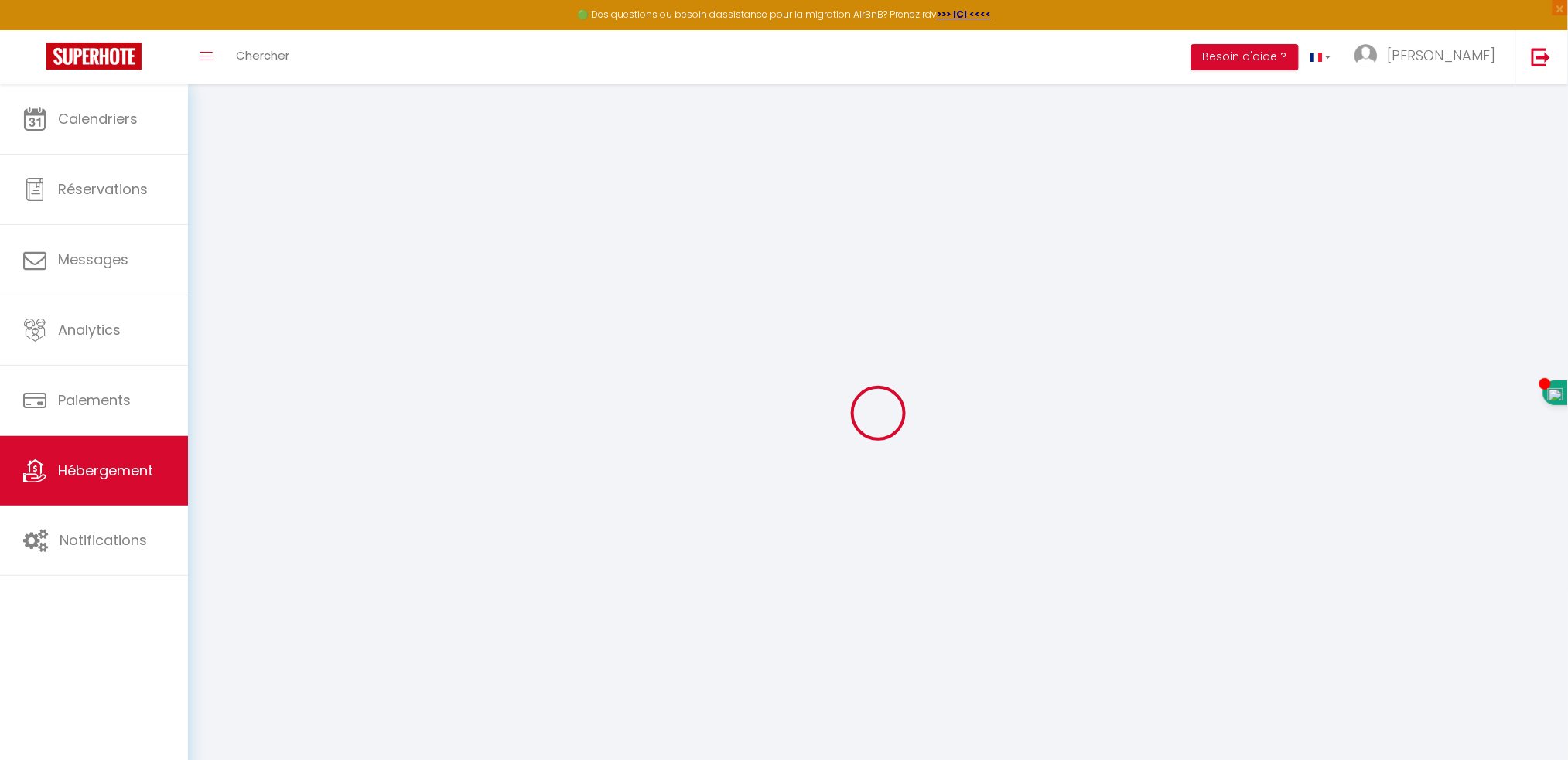
checkbox input "false"
select select
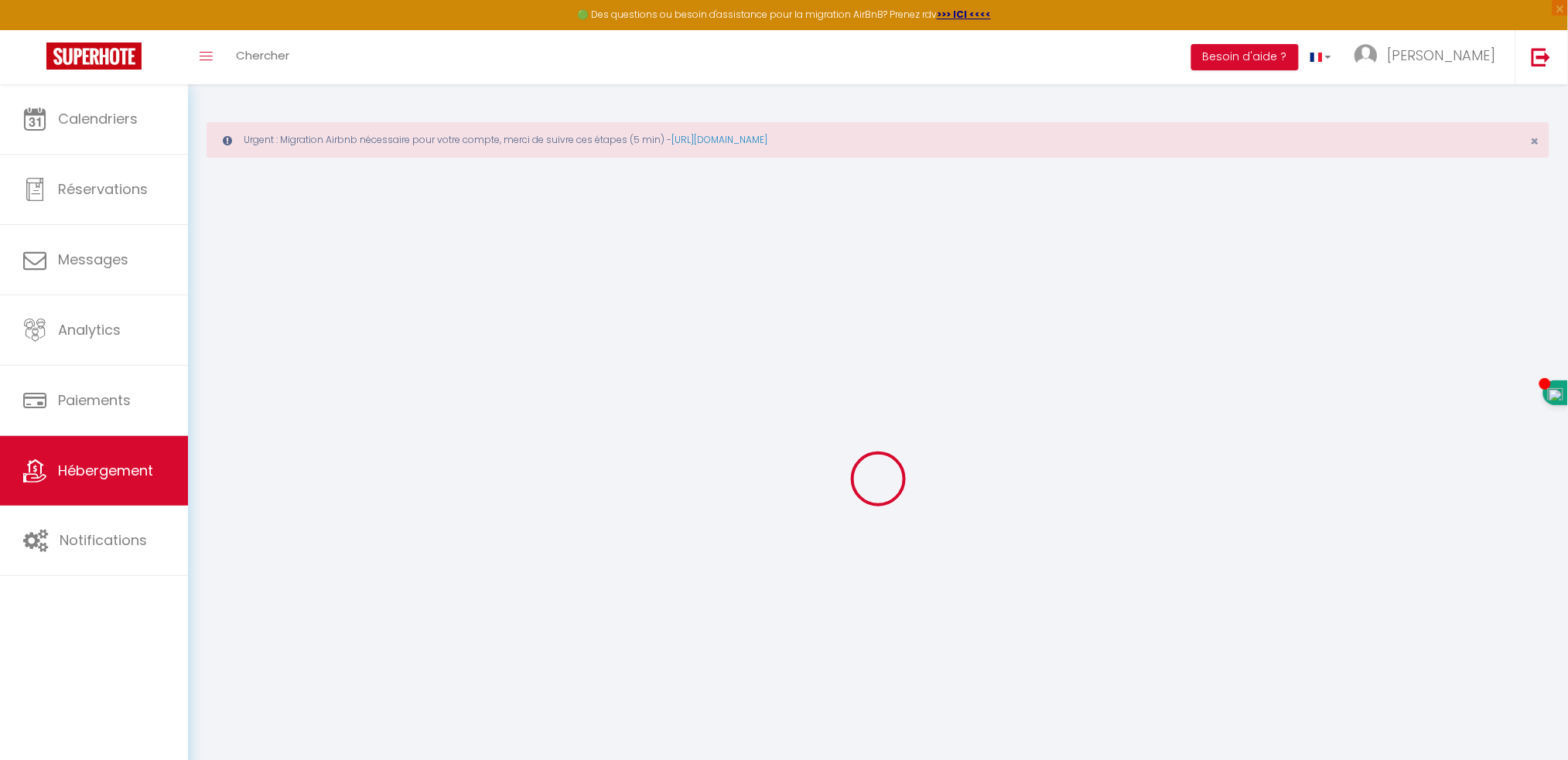
type input "Un refuge douillet et moderne au cœur d'Audincourt - N°2"
type input "IMMOSPHERE"
type input "1 BIS PROMENADE DU BREUIL"
type input "25110"
type input "BAUME LES DAMES"
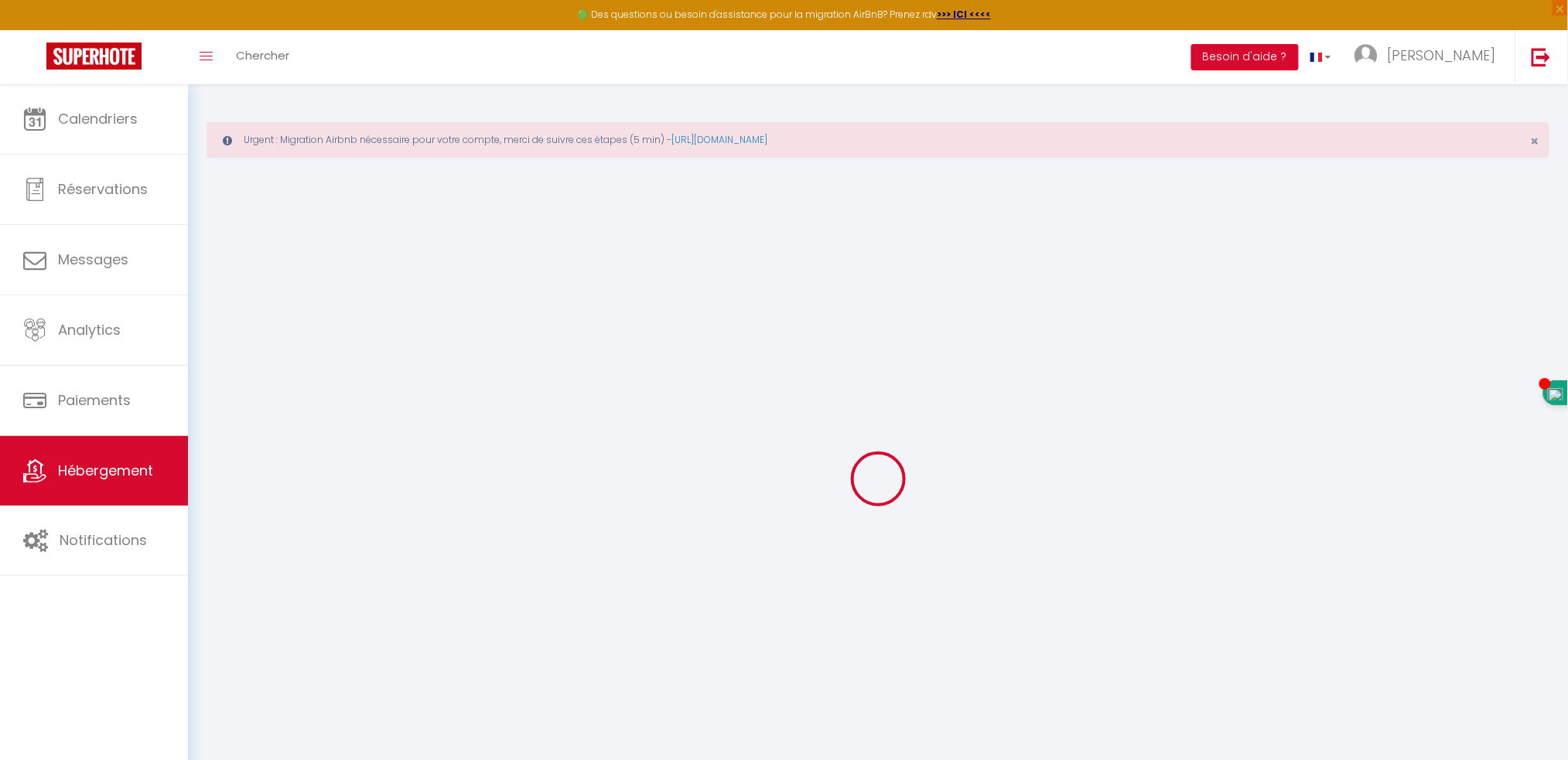
select select "2"
type input "35"
type input "7"
type input "30"
type input "3"
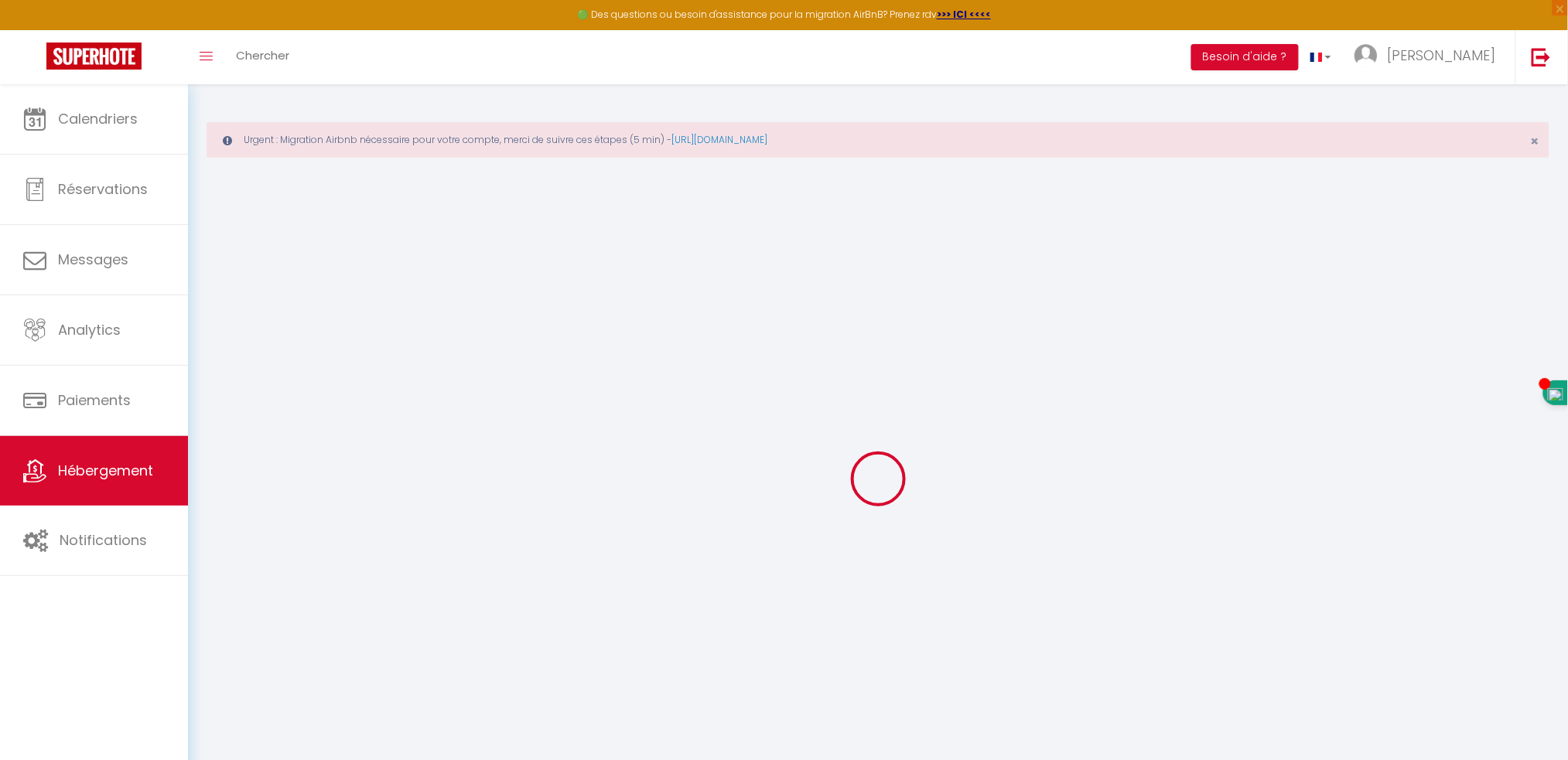
type input "4"
select select
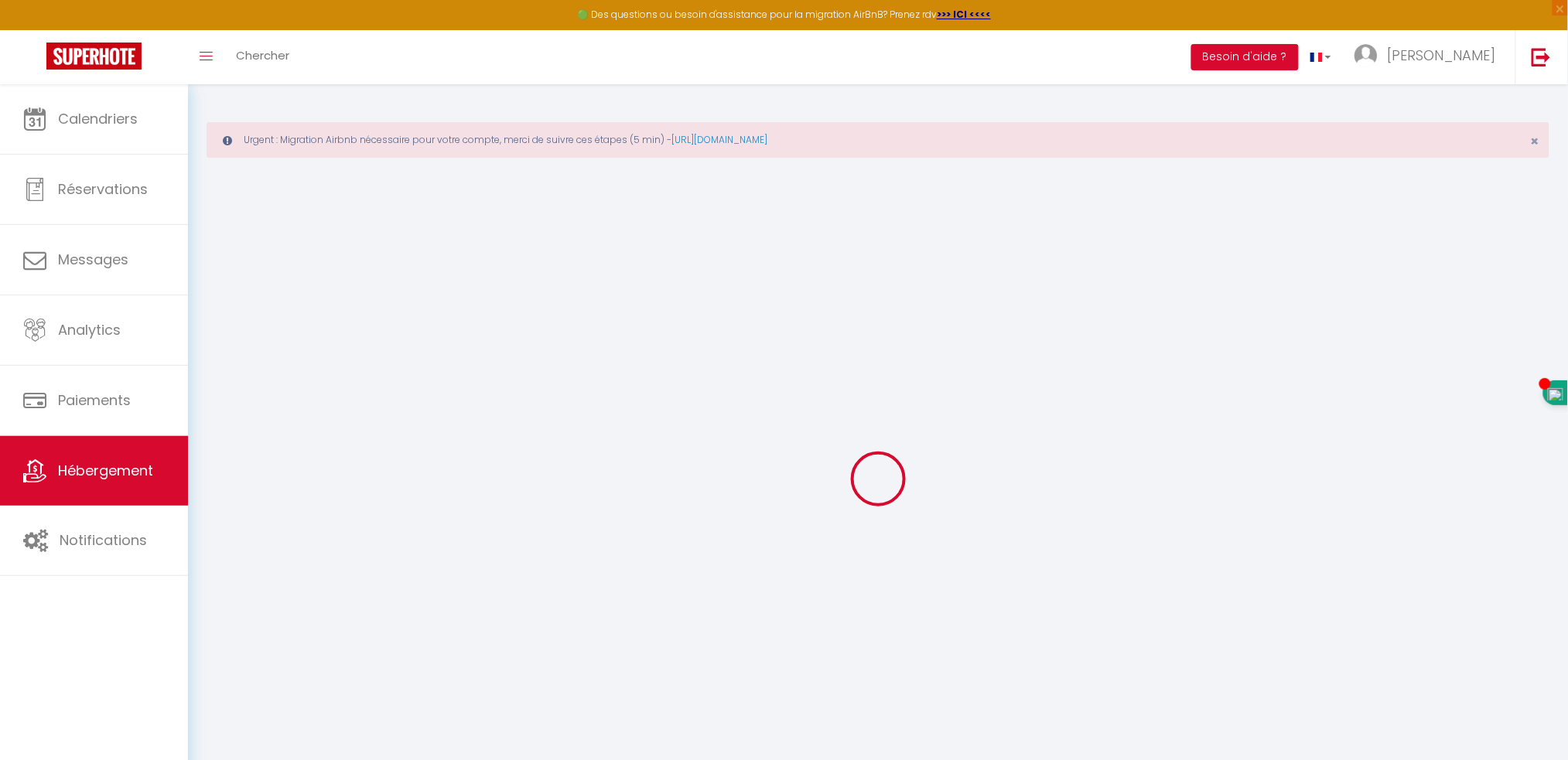
select select
type input "29 Avenue Jean Jaurès"
type input "25400"
type input "Audincourt"
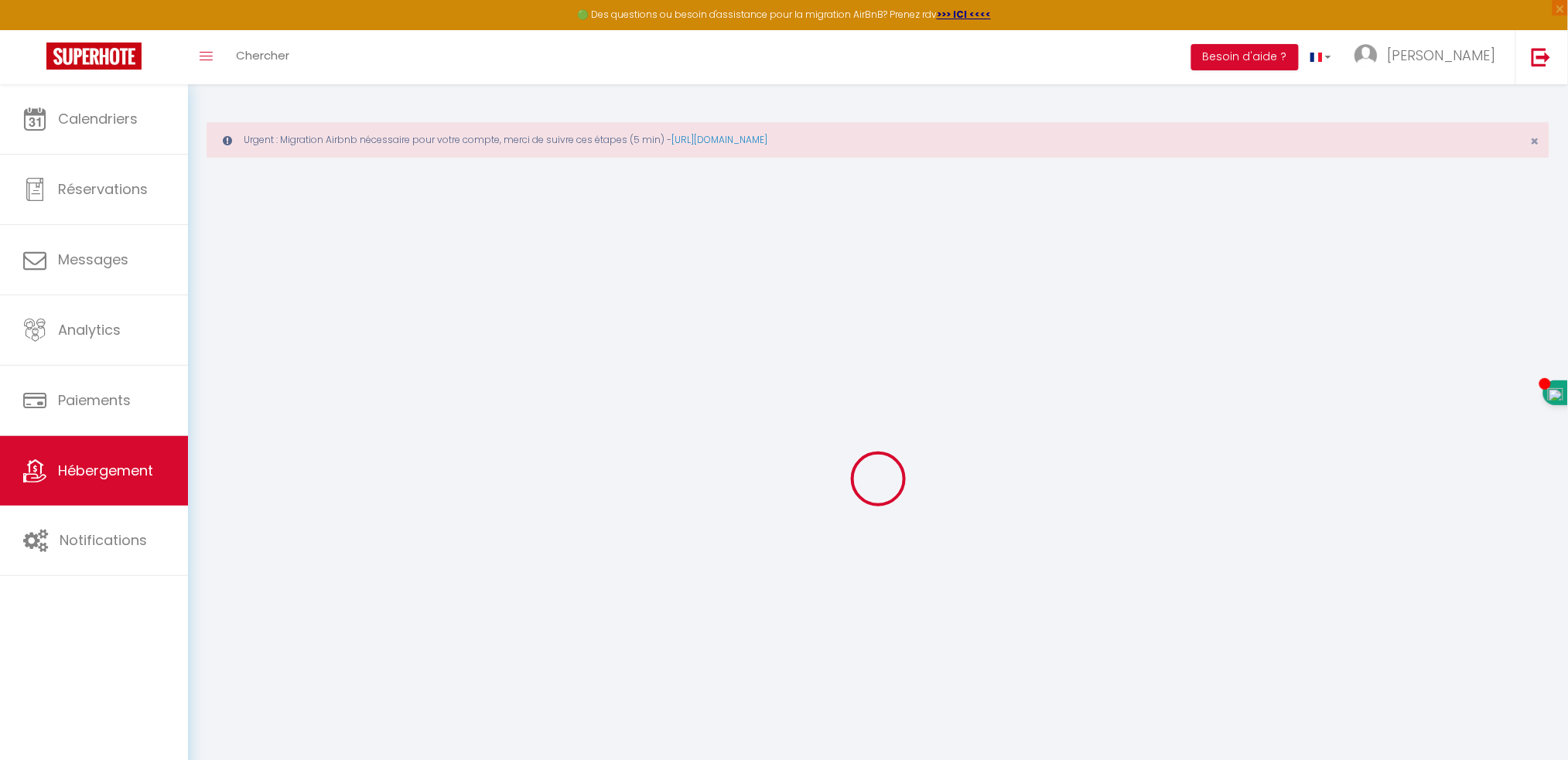
type input "tattu.msn@hotmail.fr"
select select
checkbox input "false"
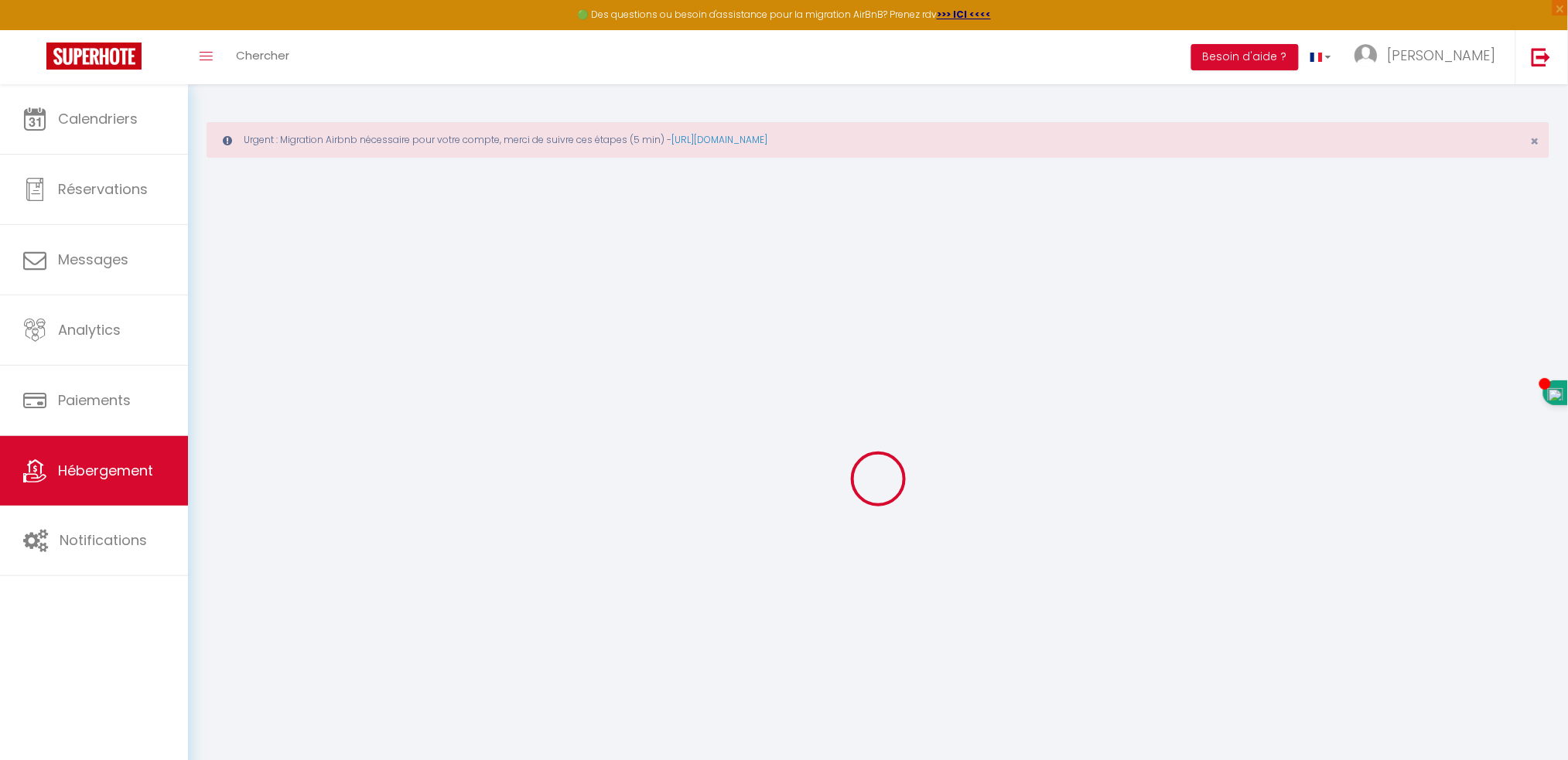
checkbox input "false"
radio input "true"
type input "0"
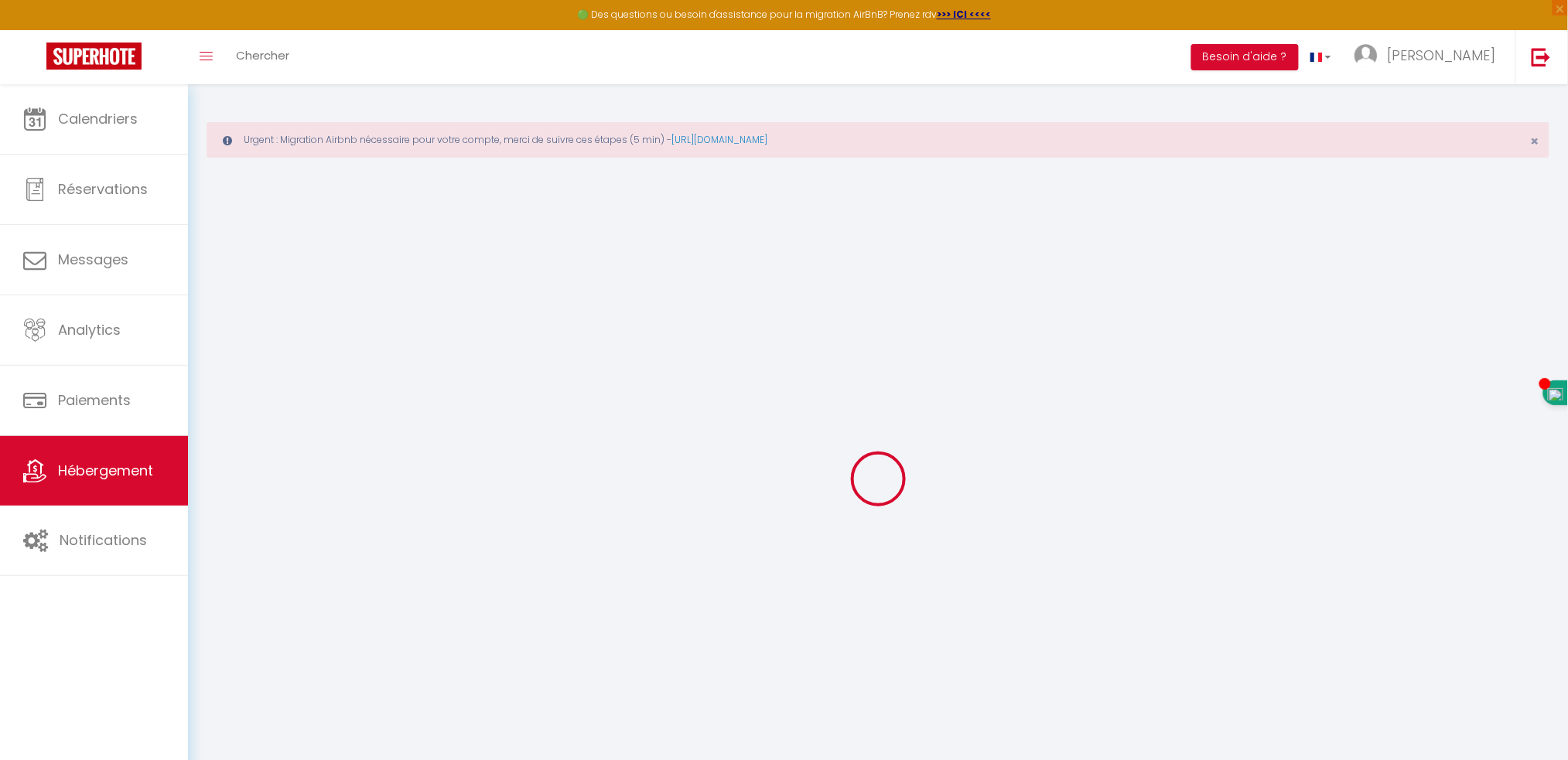
type input "0"
select select
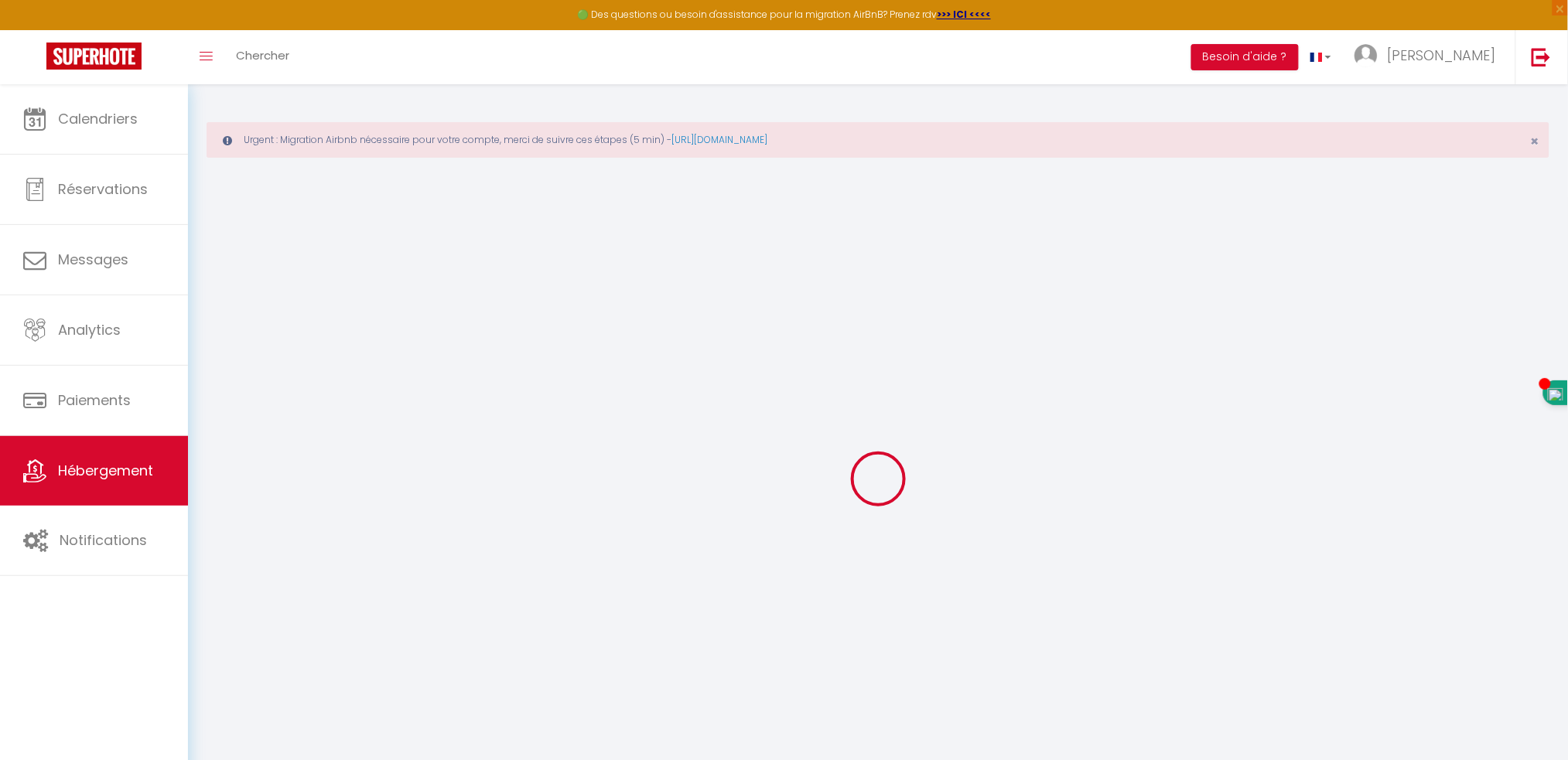
select select
checkbox input "false"
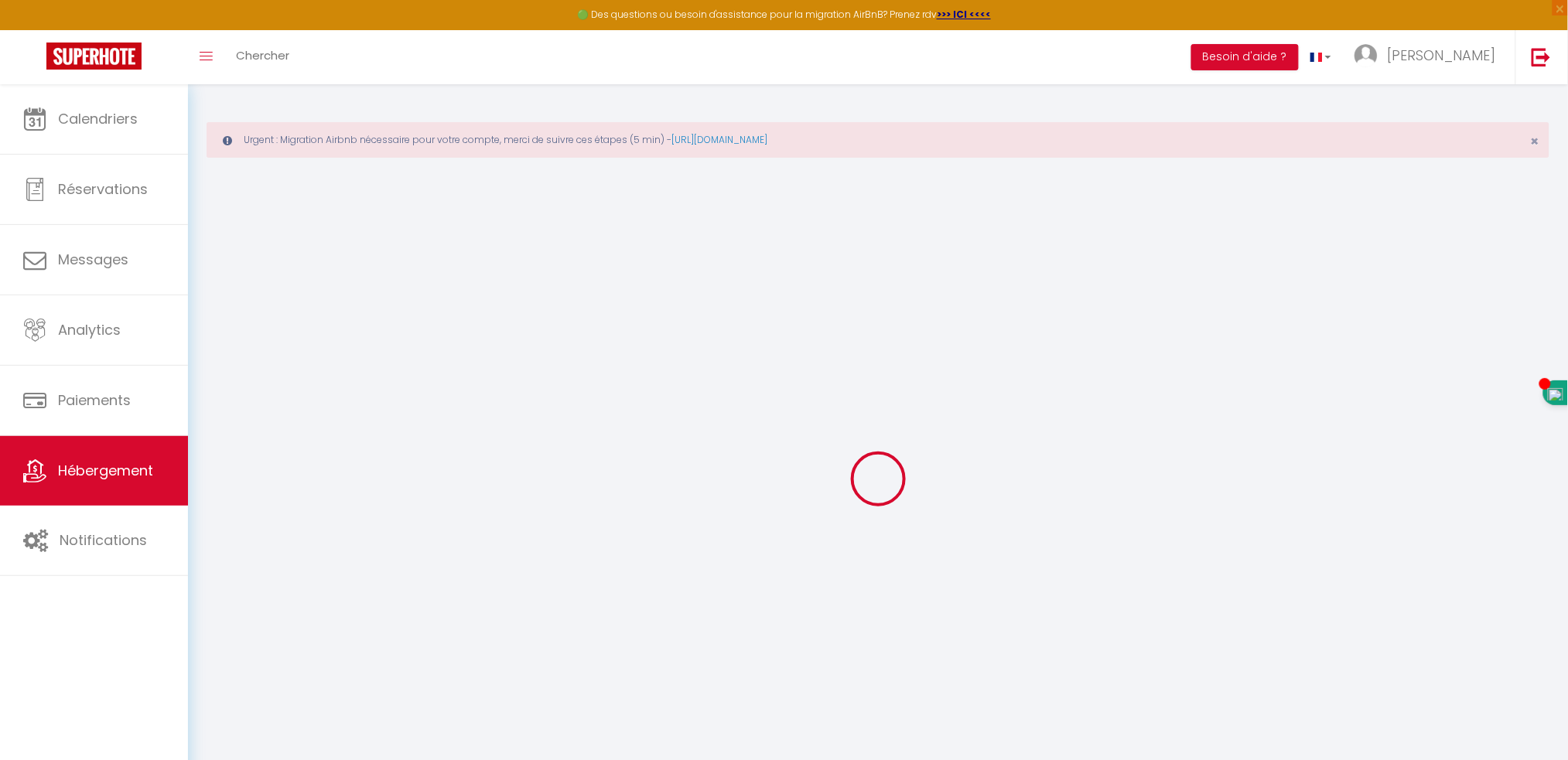
checkbox input "false"
select select
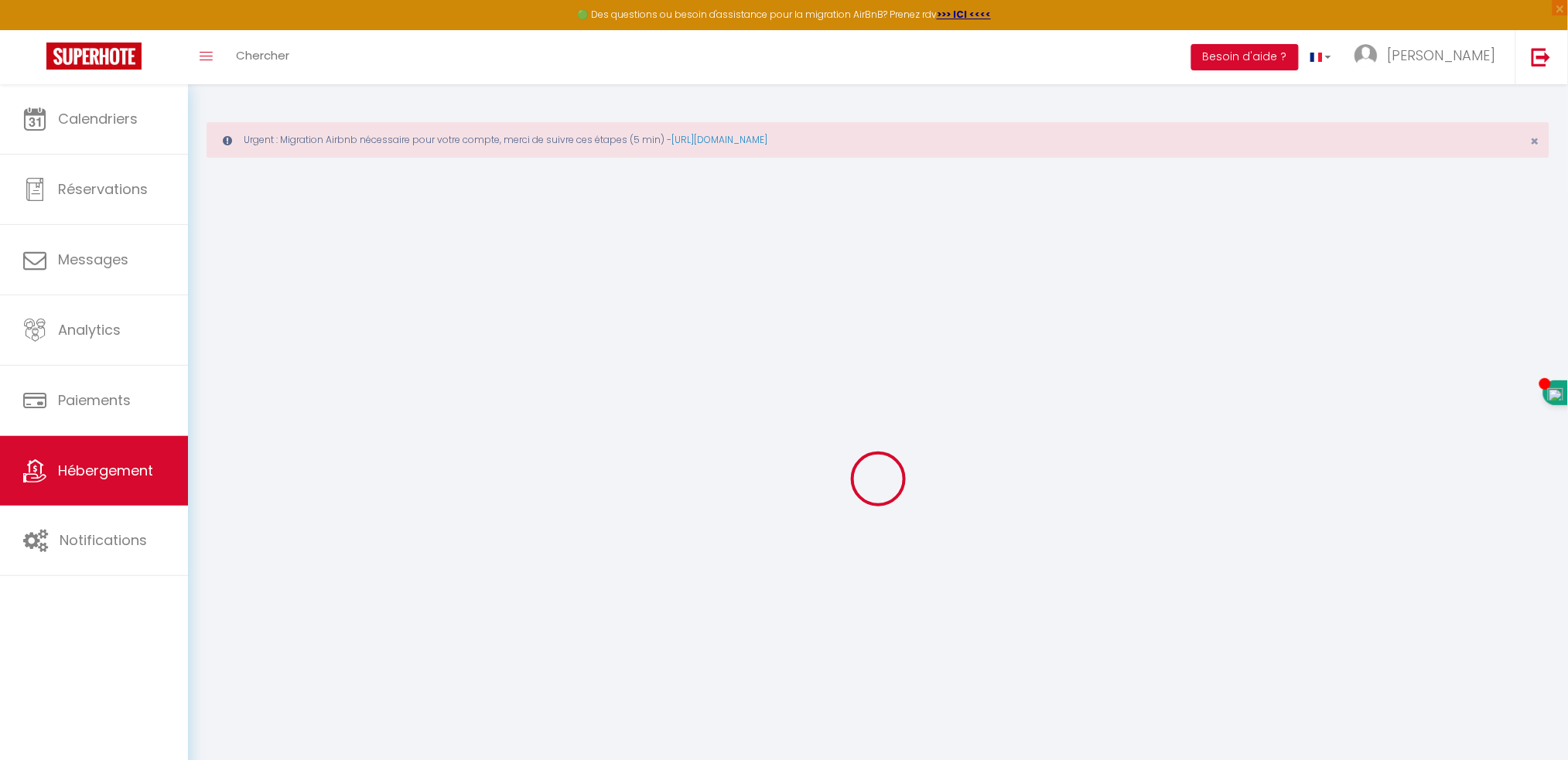
select select
checkbox input "false"
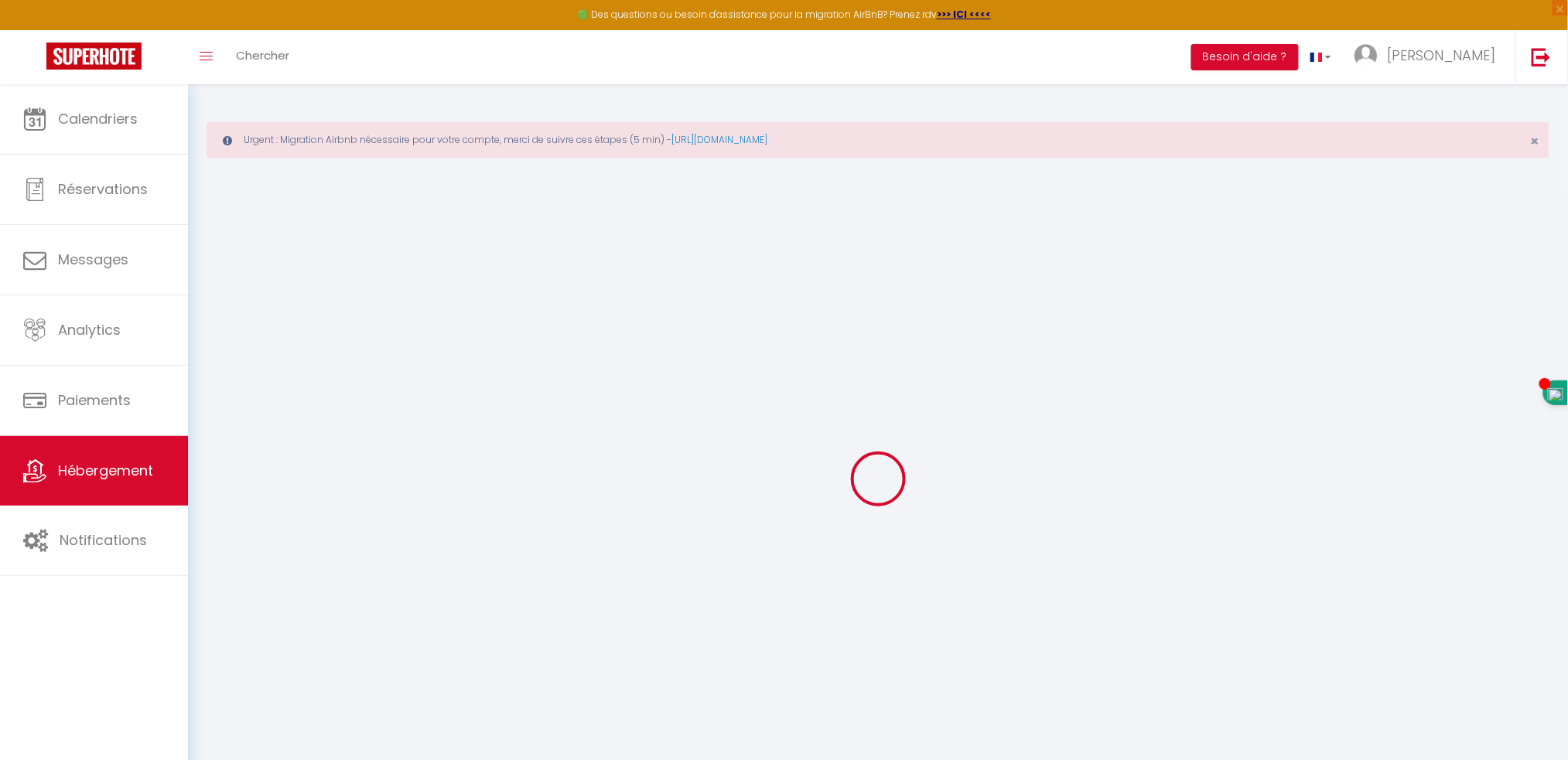
checkbox input "false"
select select "18:00"
select select "22:00"
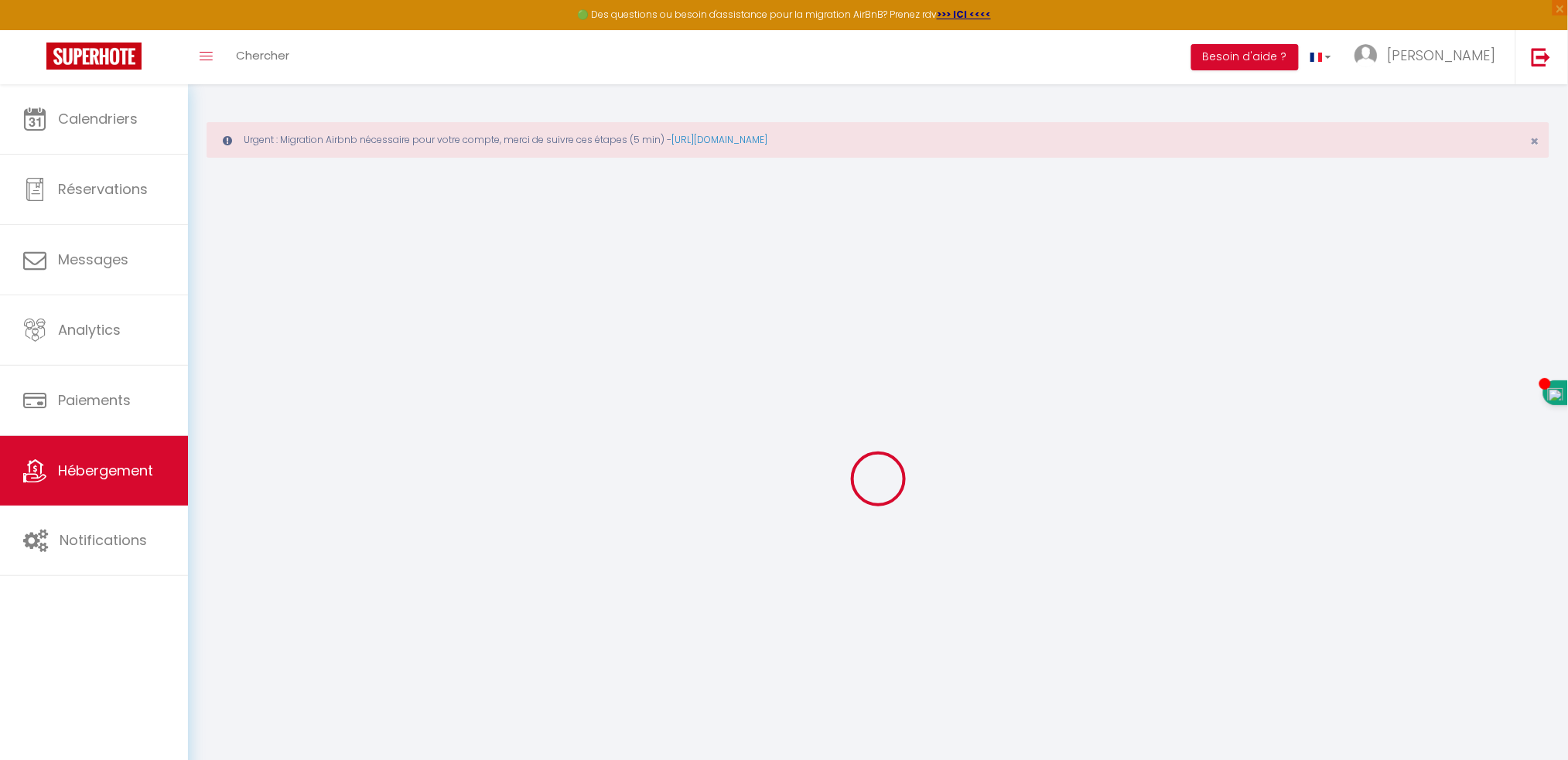
select select "11:00"
select select "30"
select select "120"
select select "21:00"
select select
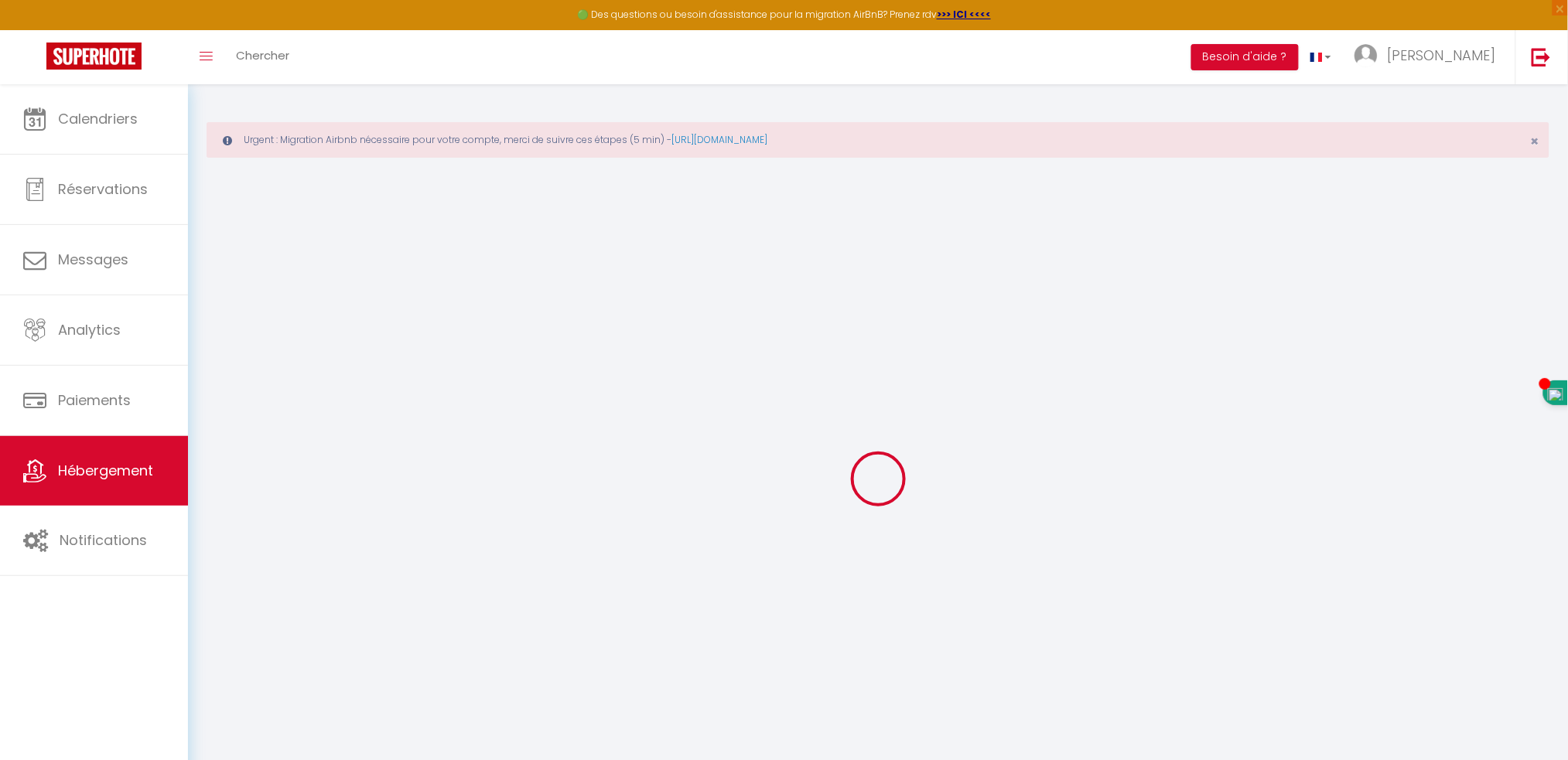
checkbox input "false"
select select
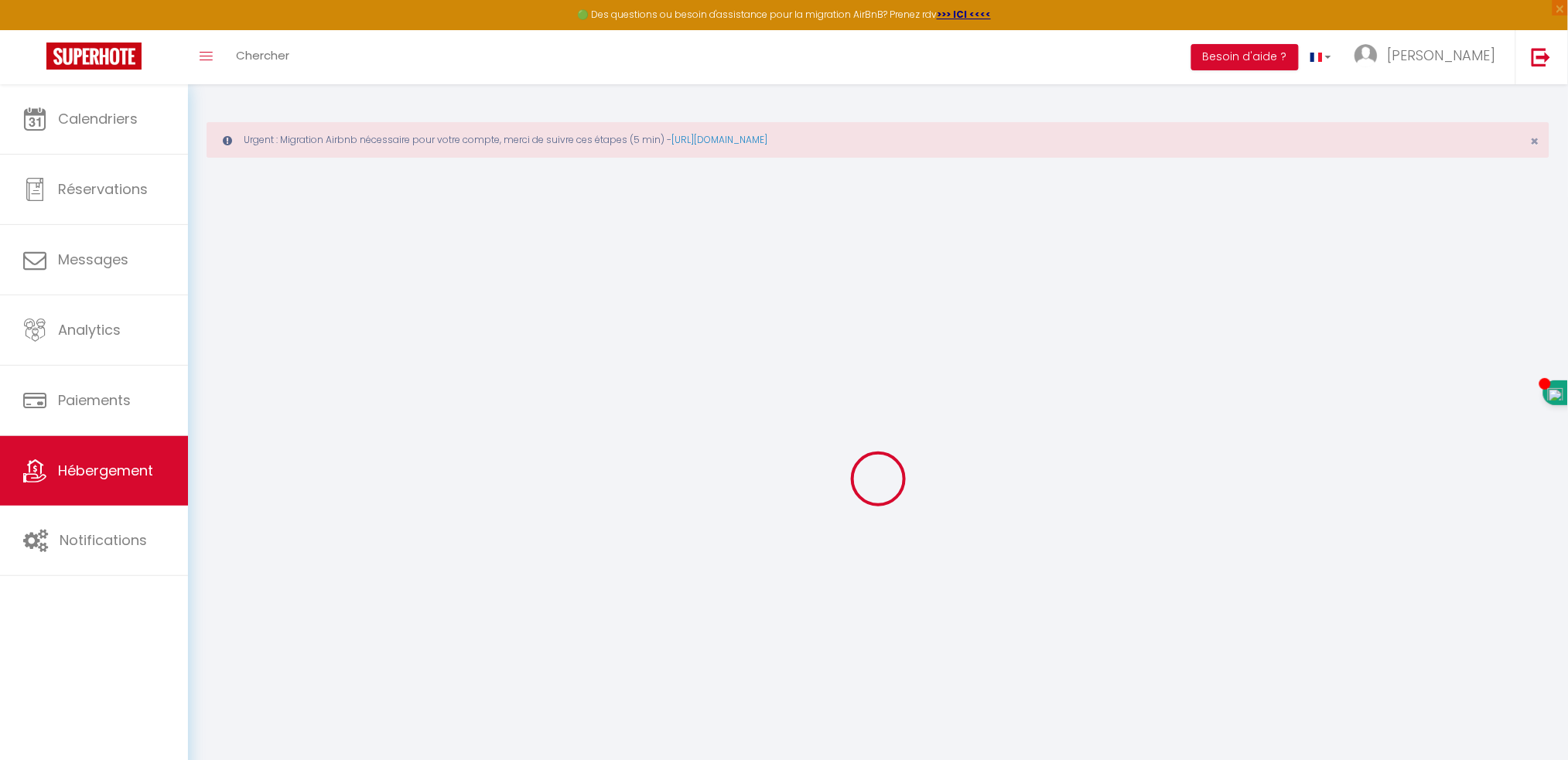
checkbox input "false"
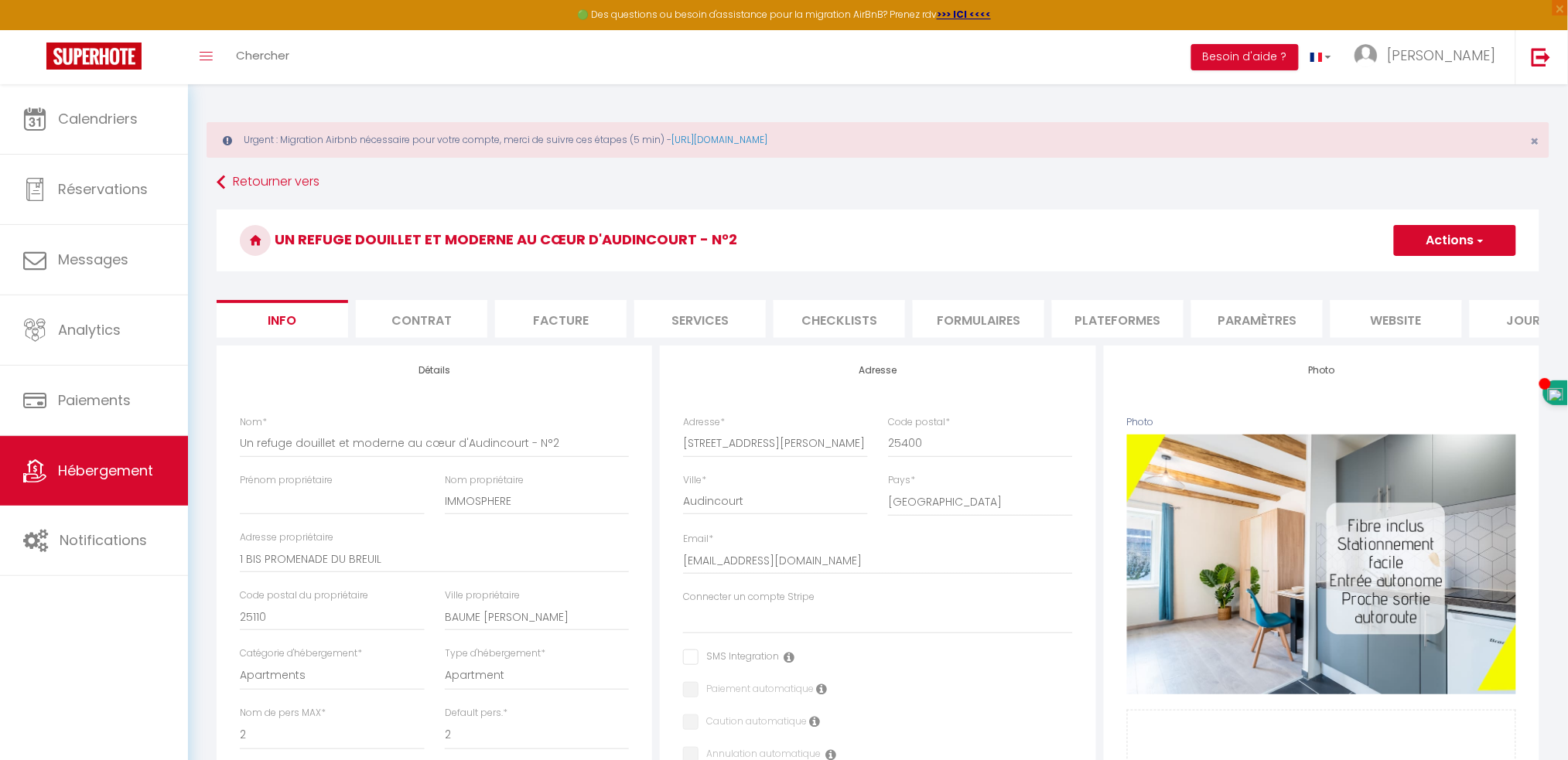
click at [1097, 310] on li "Plateformes" at bounding box center [1117, 319] width 132 height 38
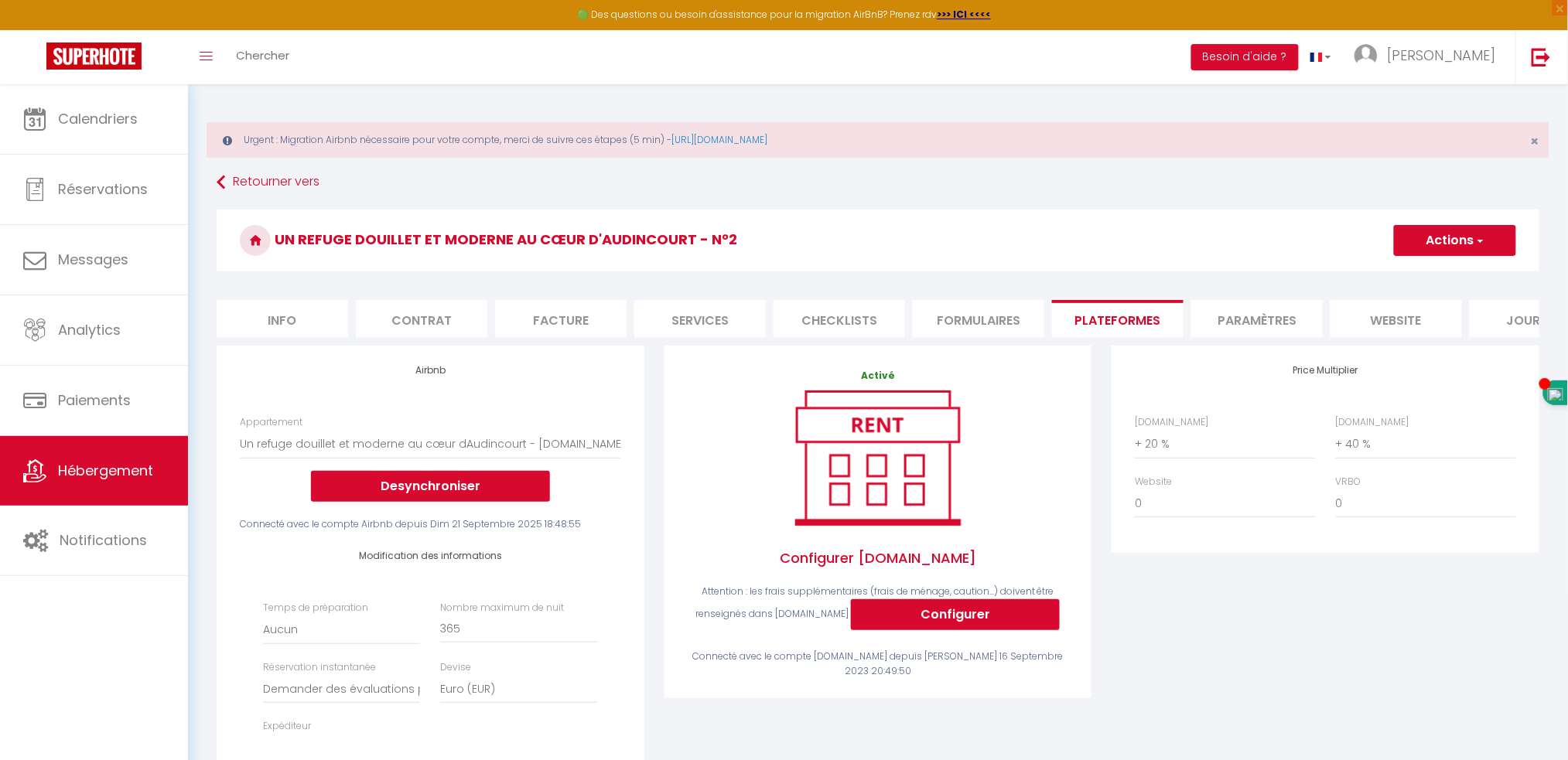
click at [1225, 310] on li "Paramètres" at bounding box center [1257, 319] width 132 height 38
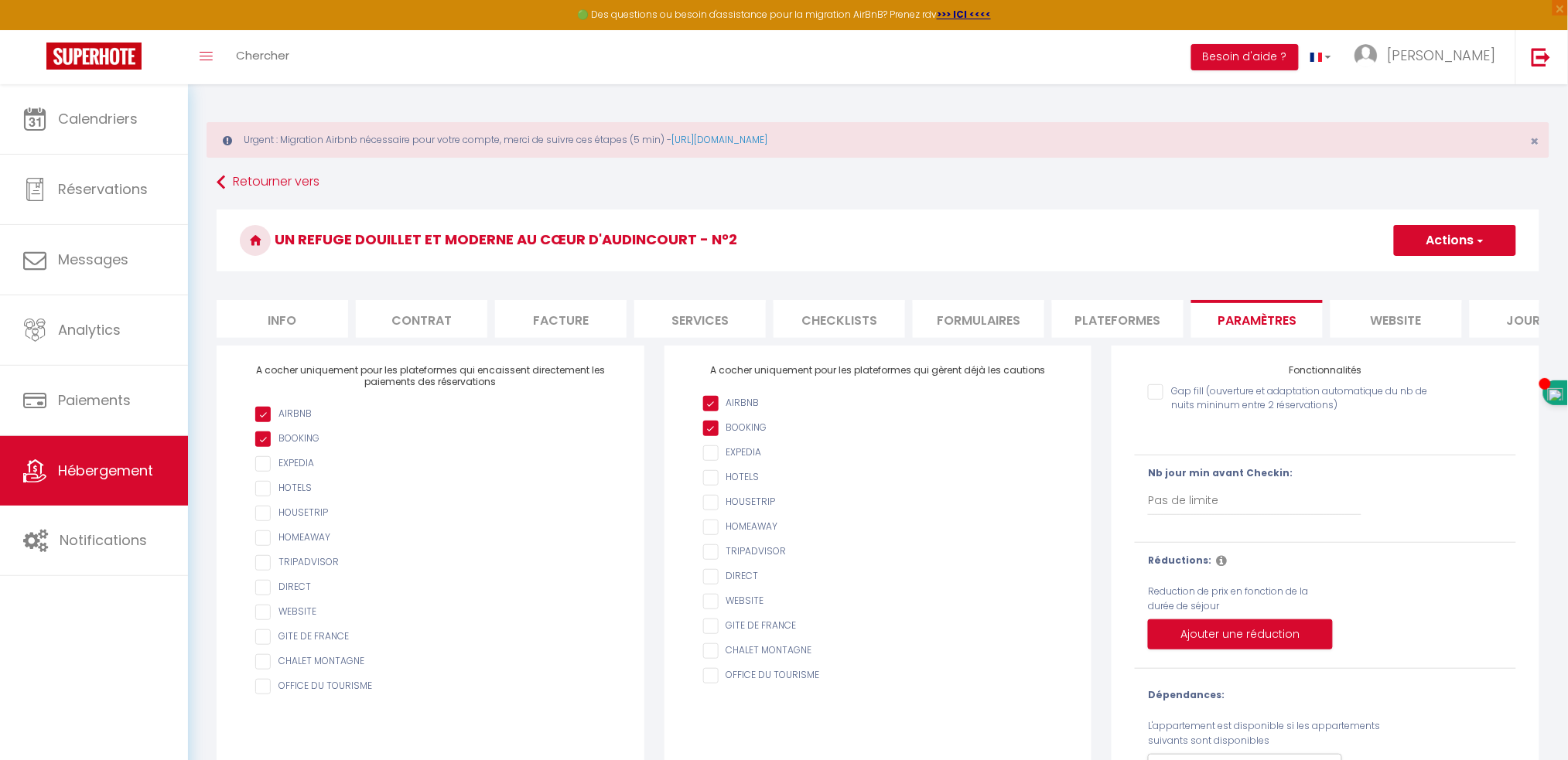
click at [1131, 304] on li "Plateformes" at bounding box center [1117, 319] width 132 height 38
select select
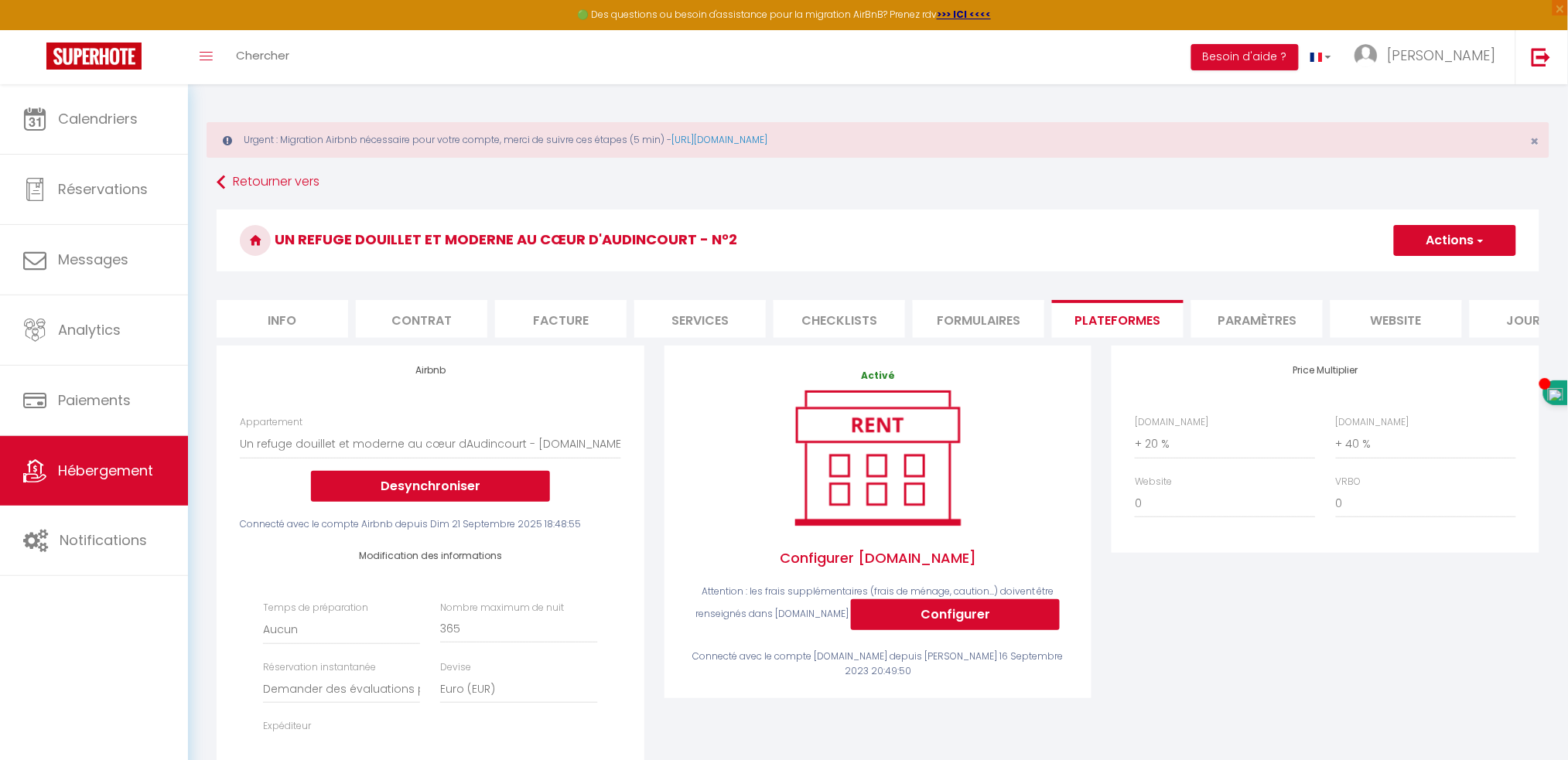
click at [1259, 311] on li "Paramètres" at bounding box center [1257, 319] width 132 height 38
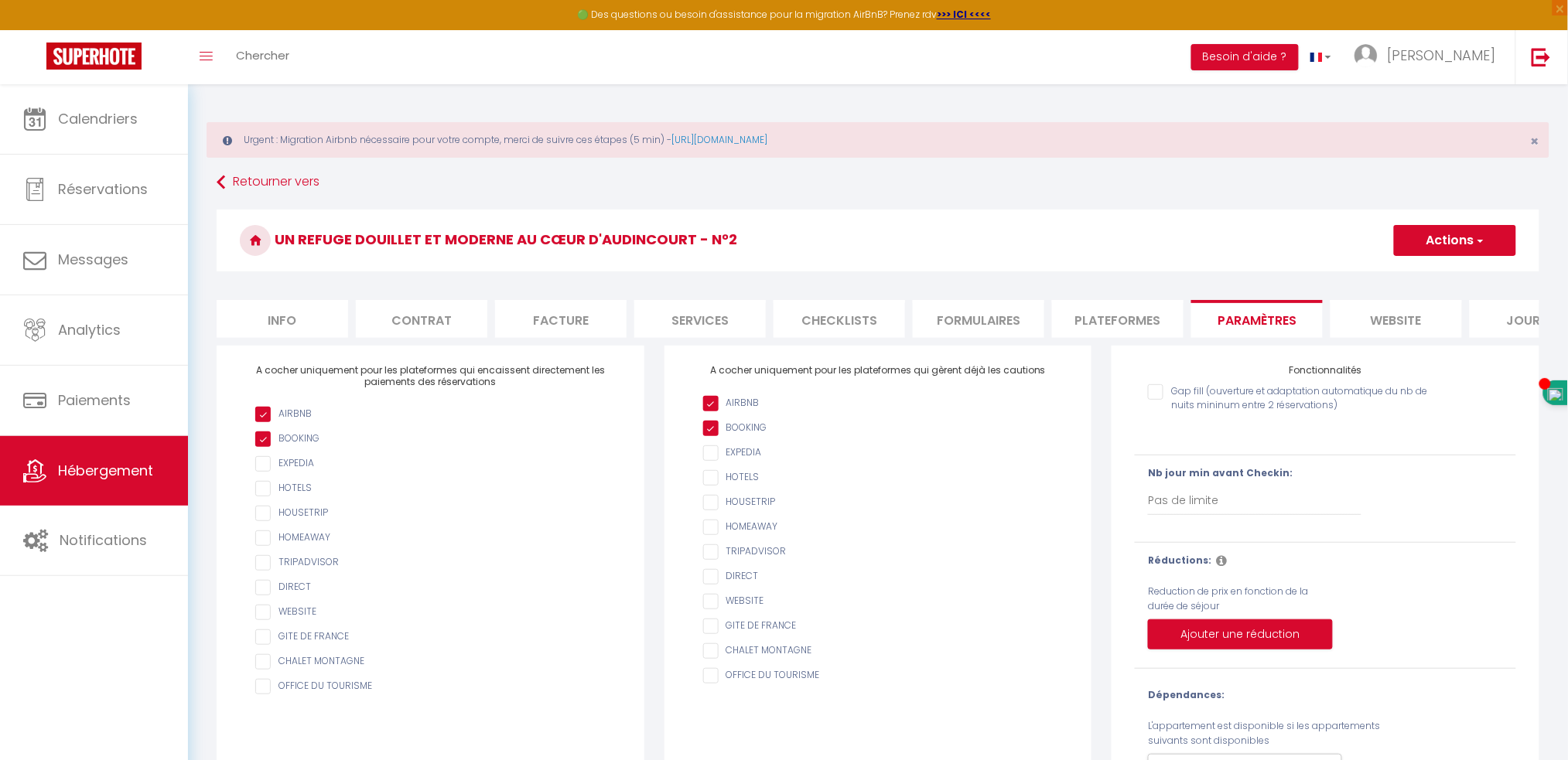
click at [1383, 319] on li "website" at bounding box center [1396, 319] width 132 height 38
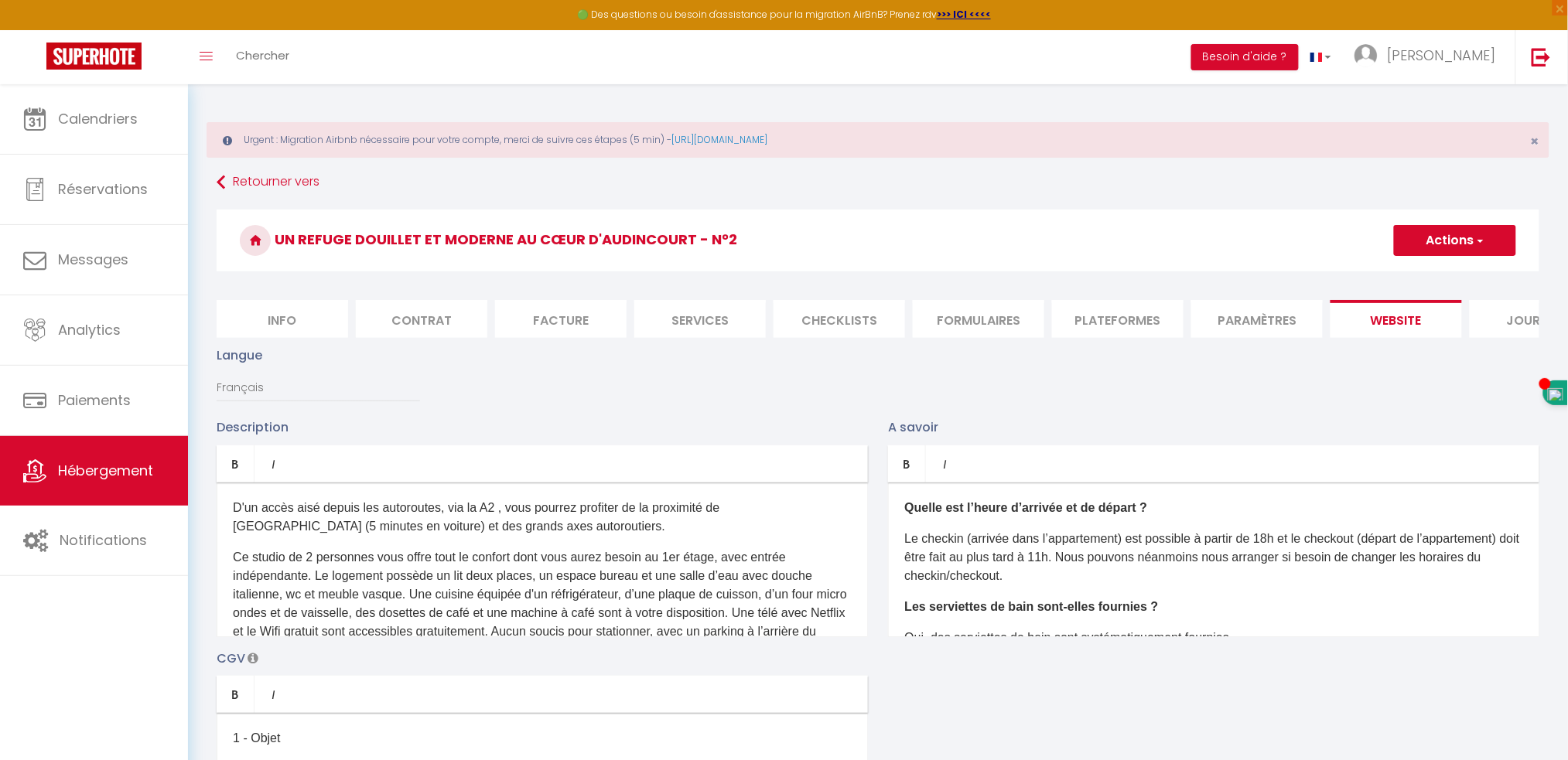
click at [1492, 312] on li "Journal" at bounding box center [1536, 319] width 132 height 38
select select
checkbox input "false"
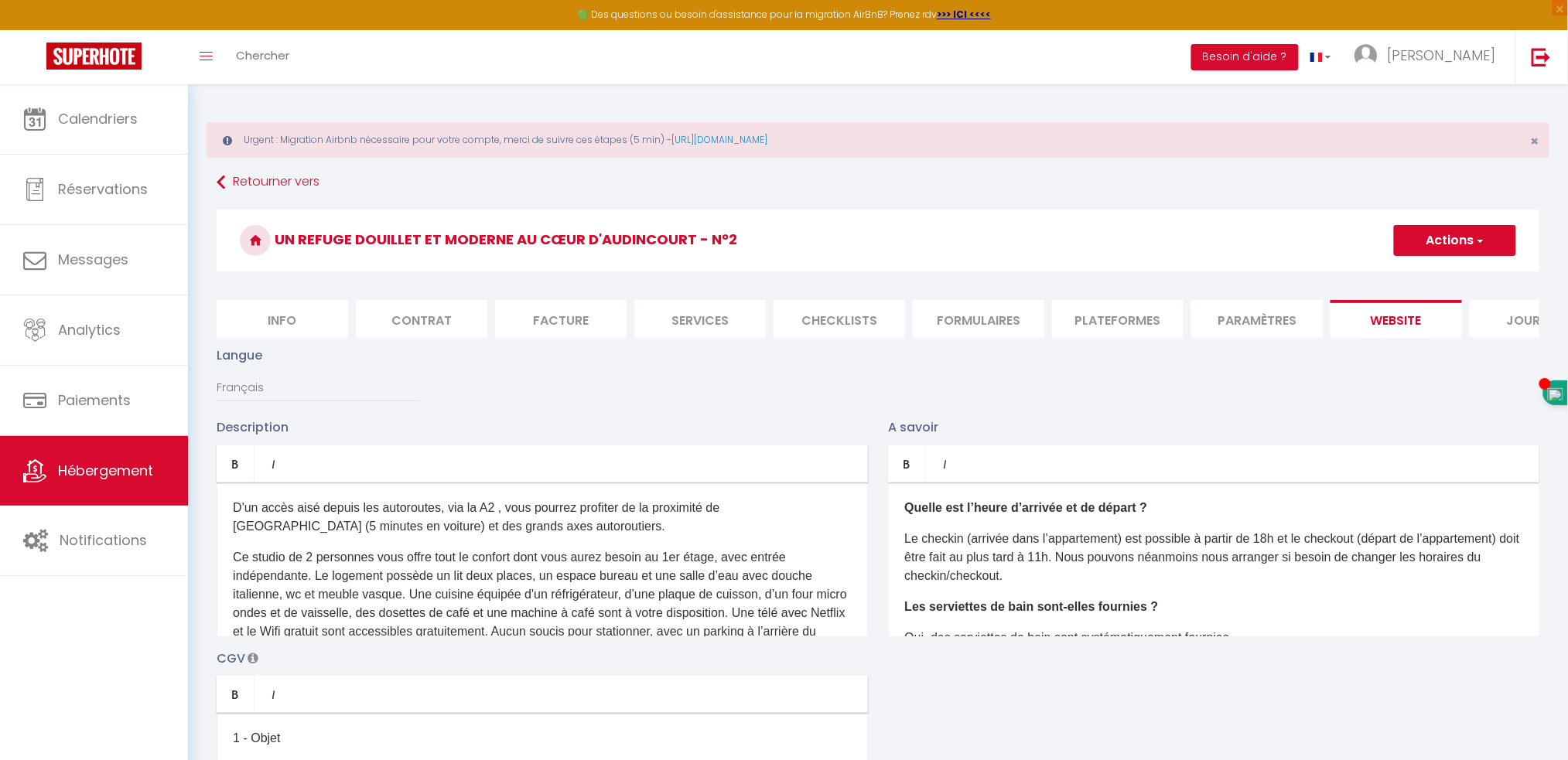
checkbox input "false"
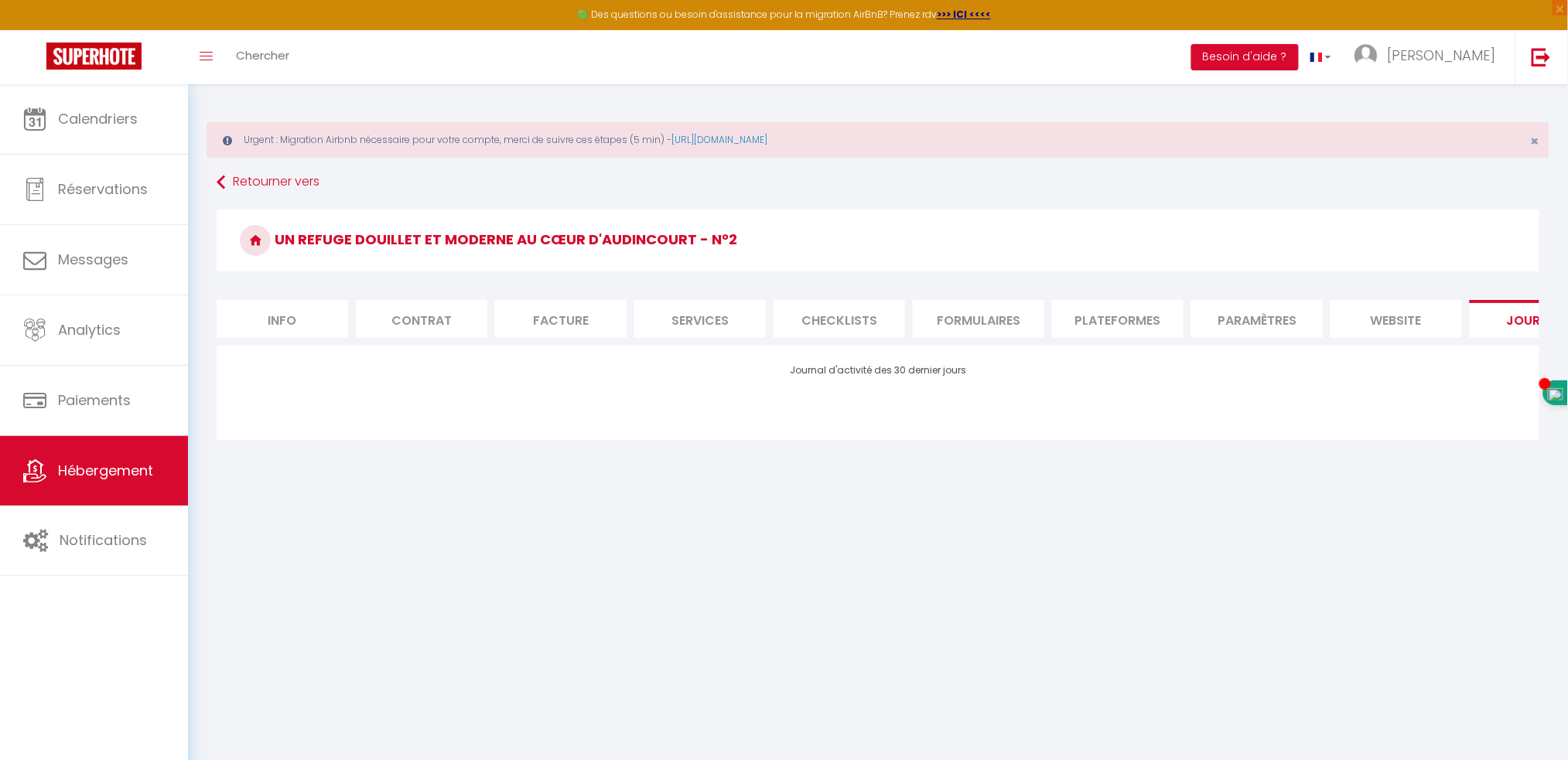
click at [273, 322] on li "Info" at bounding box center [282, 319] width 132 height 38
select select
checkbox input "false"
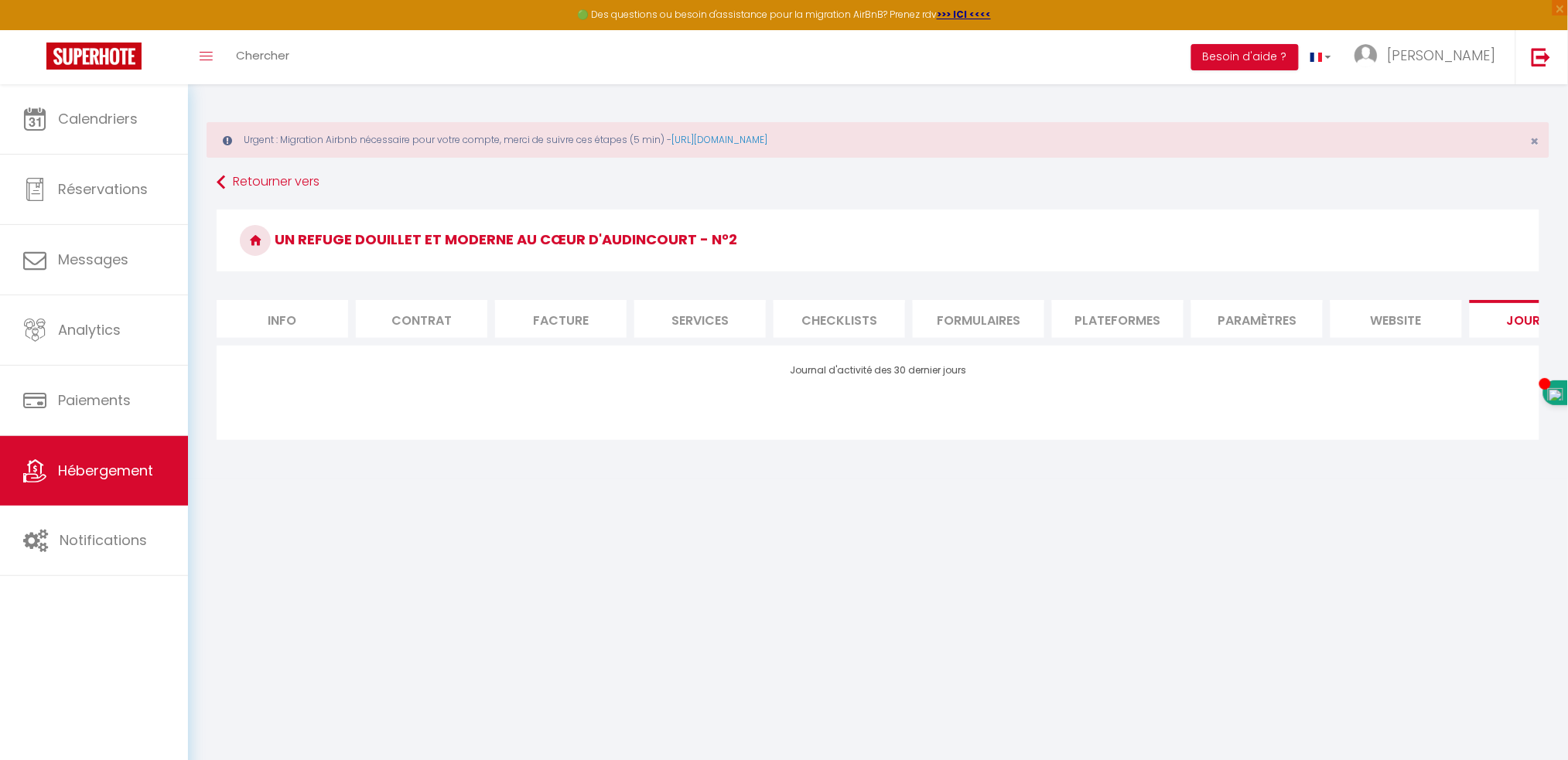
checkbox input "false"
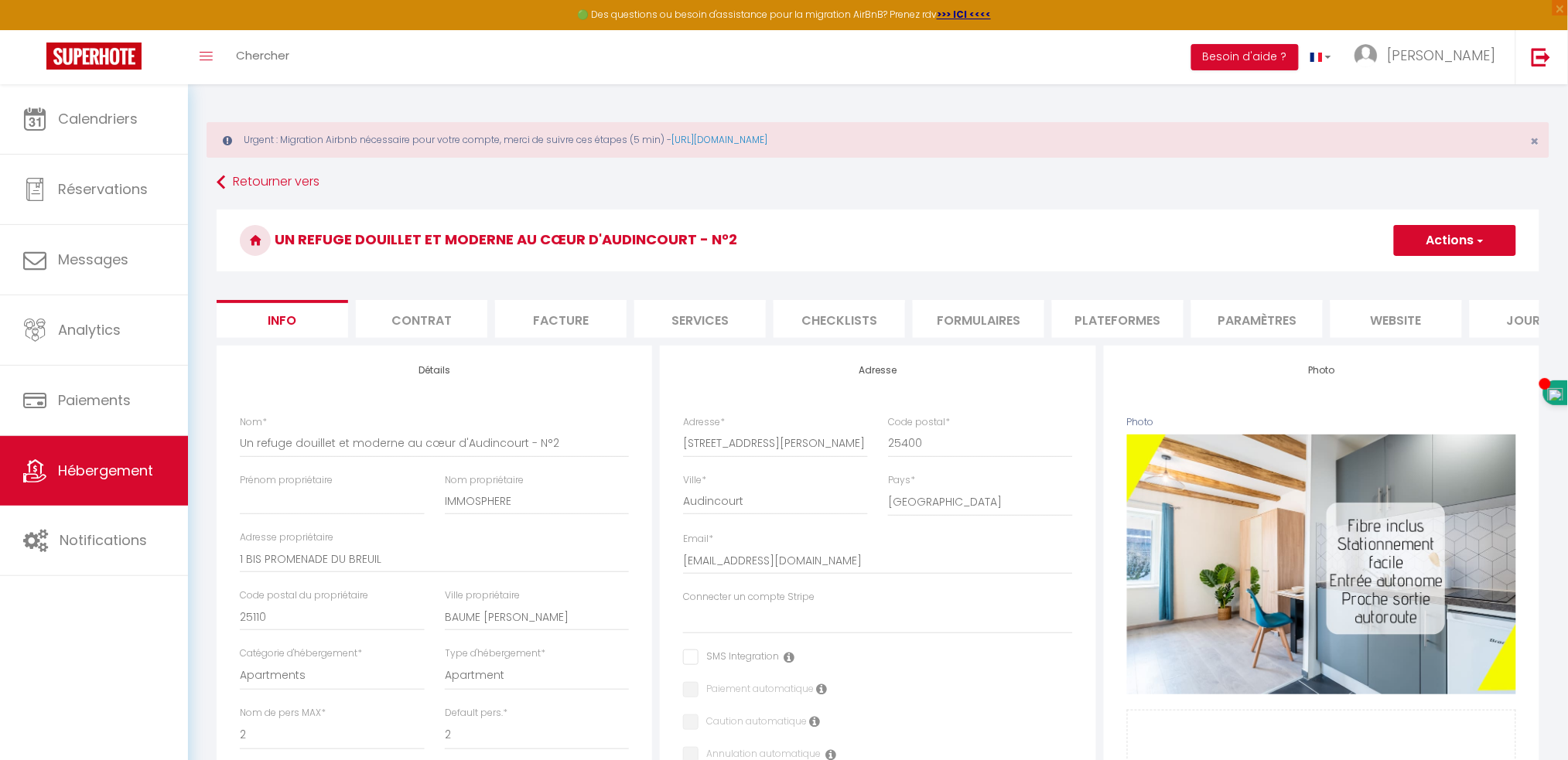
click at [1436, 239] on button "Actions" at bounding box center [1455, 241] width 122 height 31
